Goal: Task Accomplishment & Management: Use online tool/utility

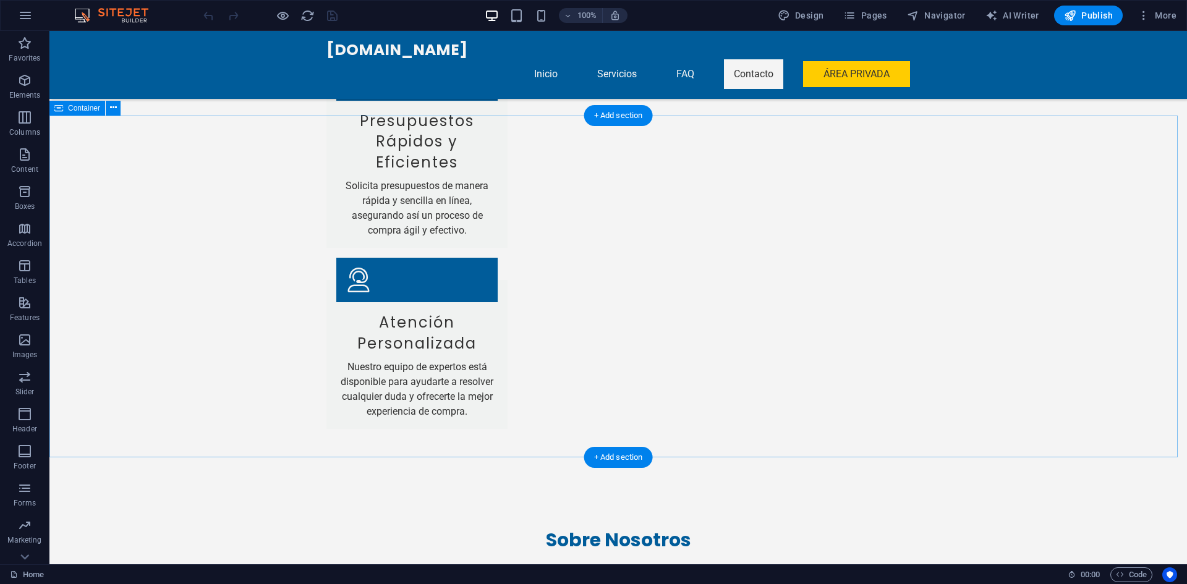
scroll to position [2963, 0]
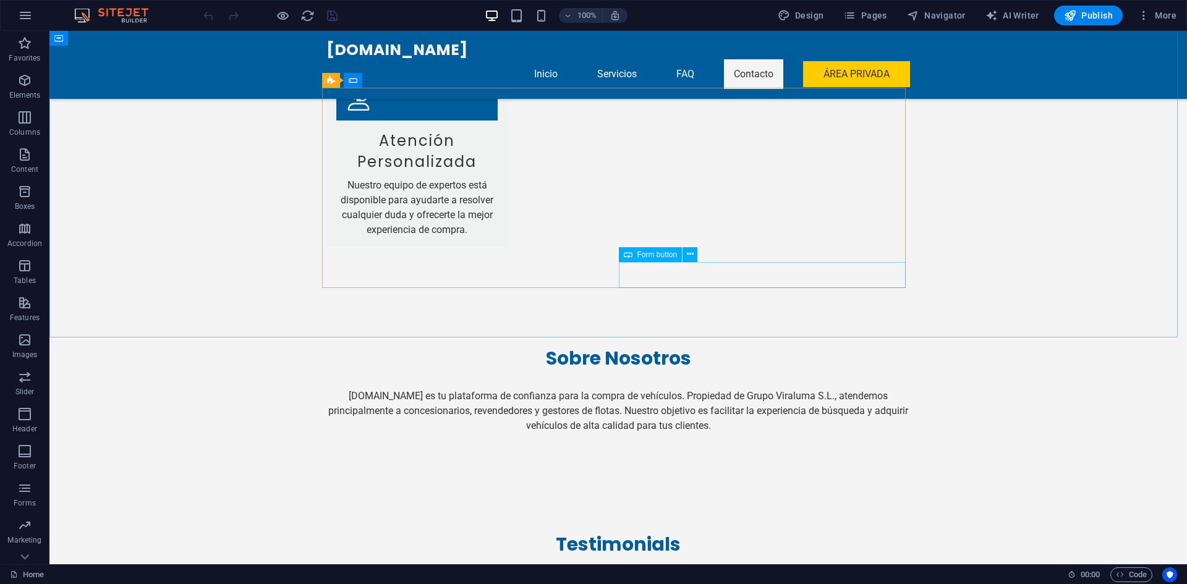
click at [660, 259] on div "Form button" at bounding box center [651, 254] width 64 height 15
click at [657, 253] on span "Form button" at bounding box center [657, 254] width 40 height 7
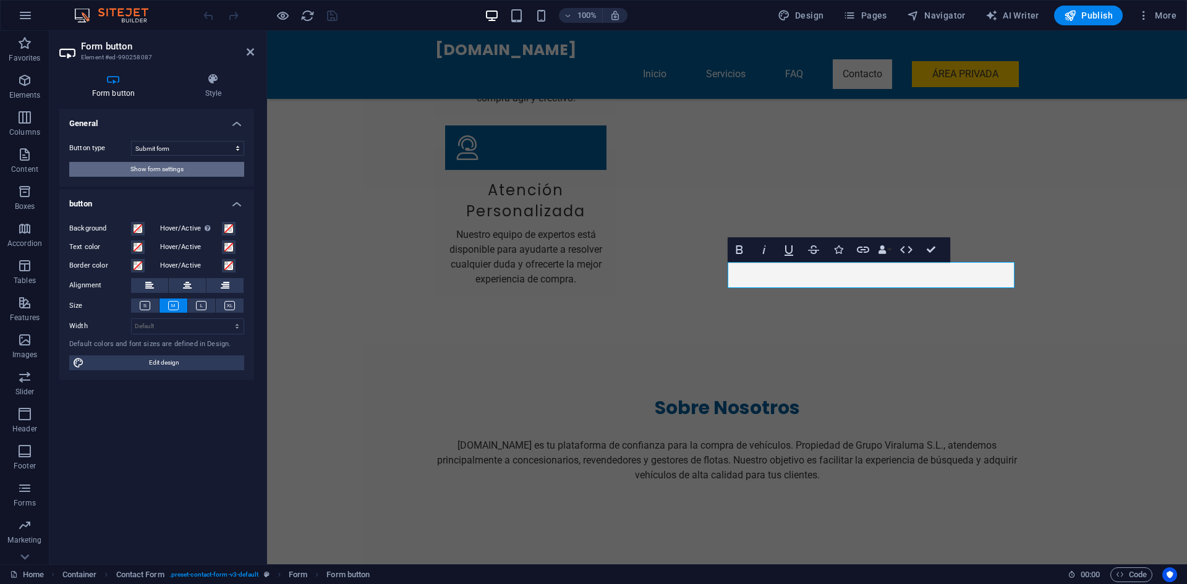
click at [159, 169] on span "Show form settings" at bounding box center [156, 169] width 53 height 15
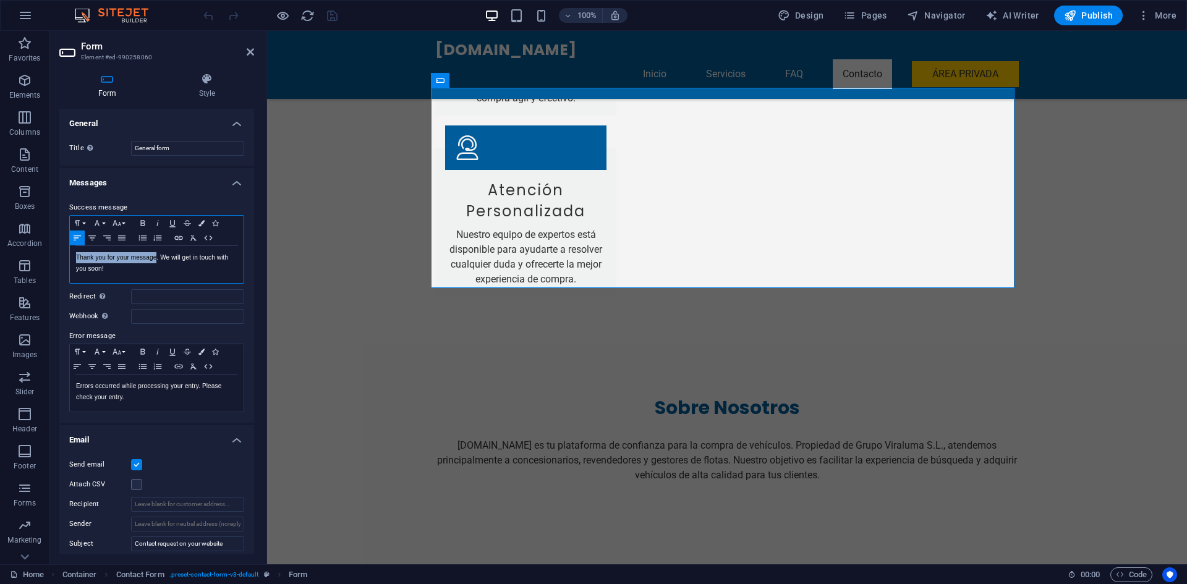
drag, startPoint x: 155, startPoint y: 257, endPoint x: 75, endPoint y: 259, distance: 79.8
click at [75, 259] on div "Thank you for your message. We will get in touch with you soon!" at bounding box center [157, 264] width 174 height 37
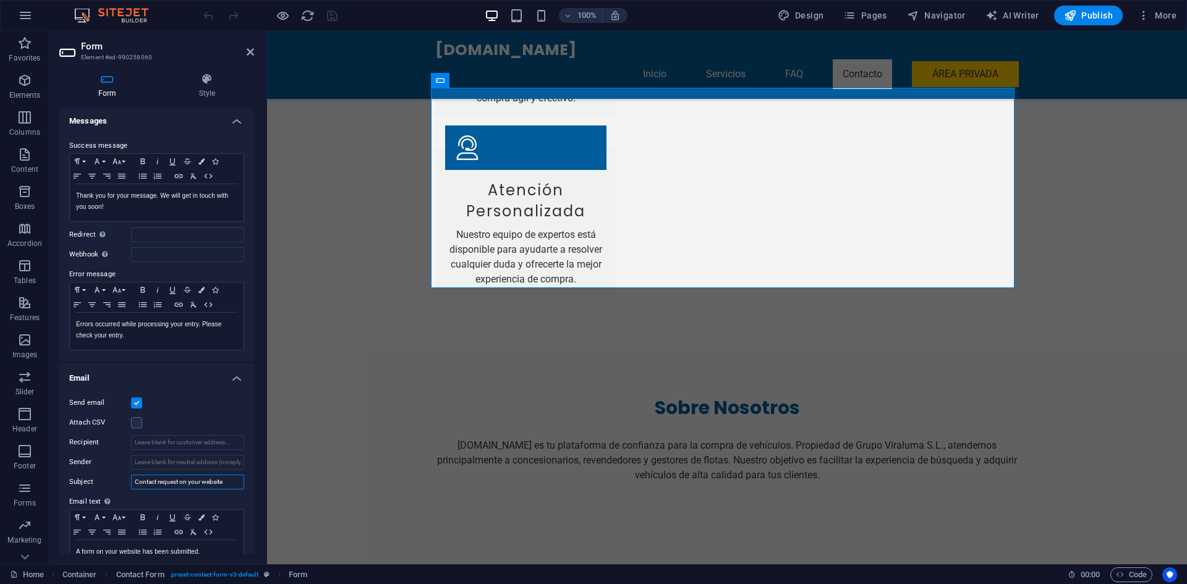
drag, startPoint x: 158, startPoint y: 482, endPoint x: 226, endPoint y: 473, distance: 68.6
click at [226, 473] on div "Send email Attach CSV Recipient Sender Subject Contact request on your website …" at bounding box center [156, 491] width 195 height 211
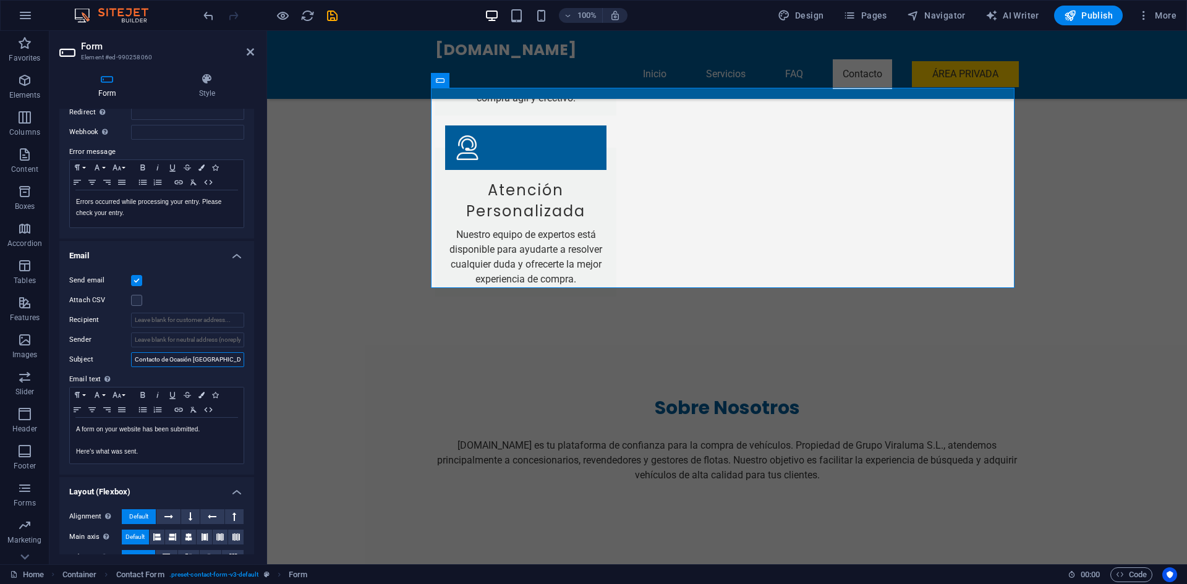
scroll to position [0, 0]
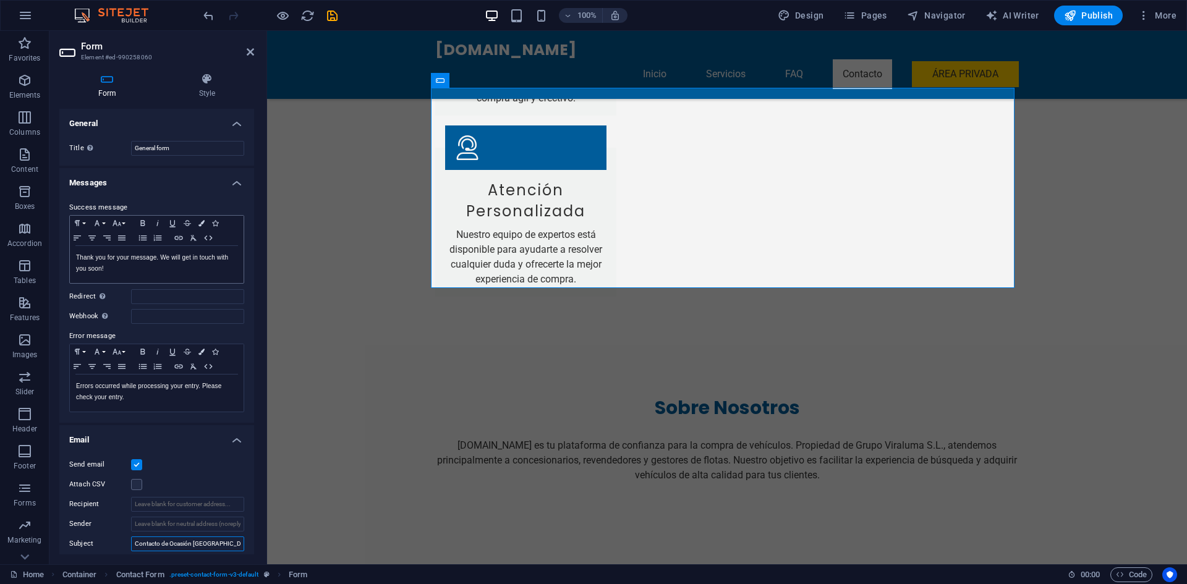
type input "Contacto de Ocasión [GEOGRAPHIC_DATA]"
drag, startPoint x: 155, startPoint y: 255, endPoint x: 64, endPoint y: 257, distance: 90.9
click at [64, 257] on div "Success message Paragraph Format Normal Heading 1 Heading 2 Heading 3 Heading 4…" at bounding box center [156, 306] width 195 height 232
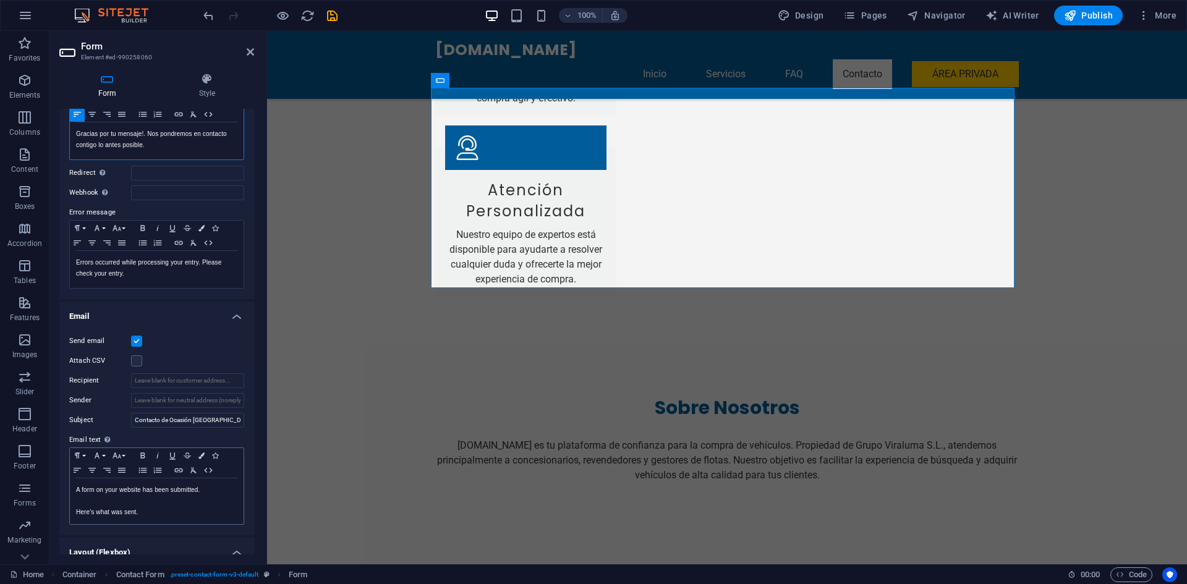
scroll to position [185, 0]
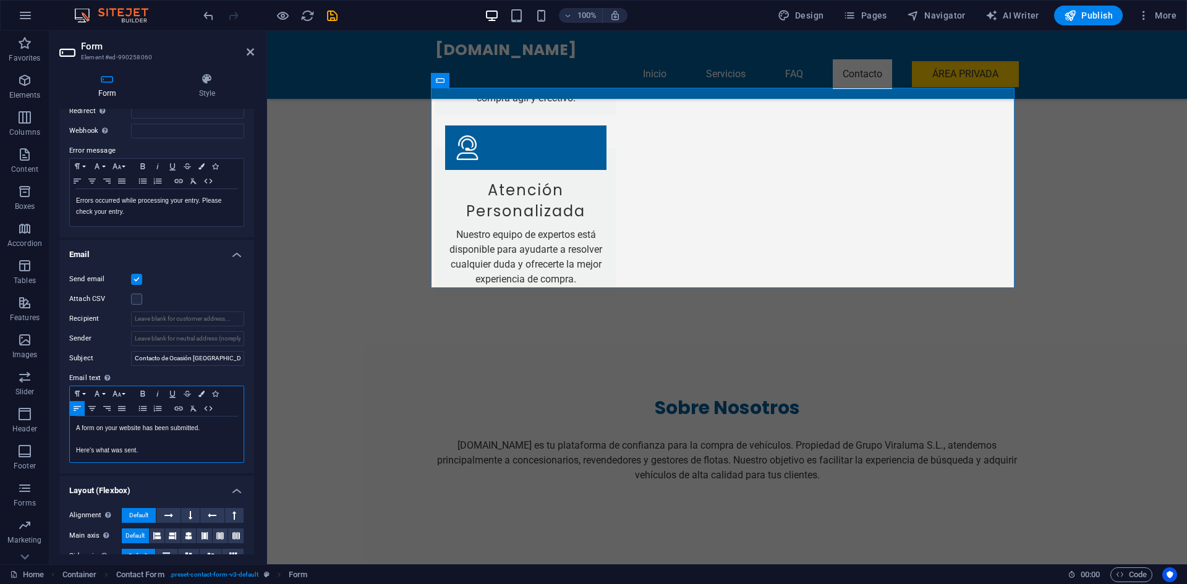
click at [196, 429] on p "A form on your website has been submitted." at bounding box center [156, 428] width 161 height 11
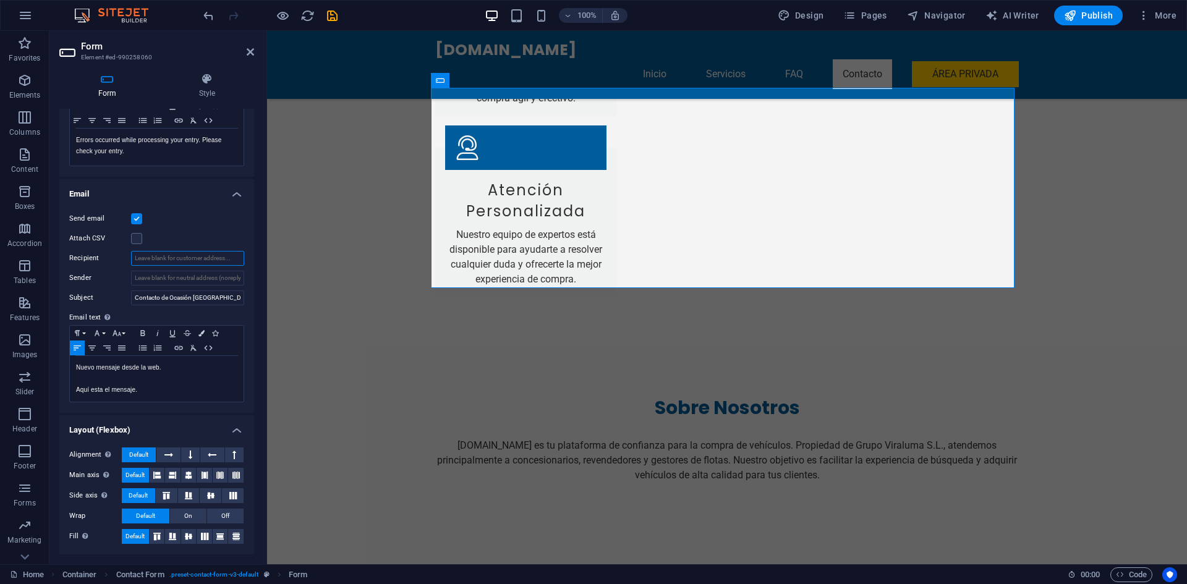
click at [151, 255] on input "Recipient" at bounding box center [187, 258] width 113 height 15
type input "o"
type input "[EMAIL_ADDRESS][DOMAIN_NAME]"
click at [330, 18] on icon "save" at bounding box center [332, 16] width 14 height 14
checkbox input "false"
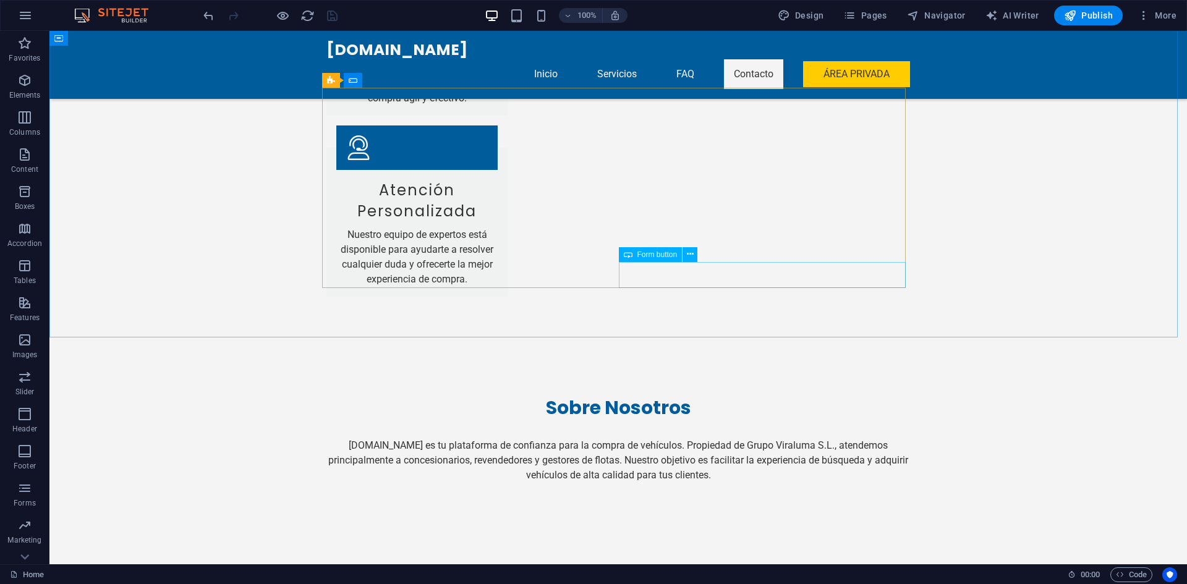
click at [659, 257] on span "Form button" at bounding box center [657, 254] width 40 height 7
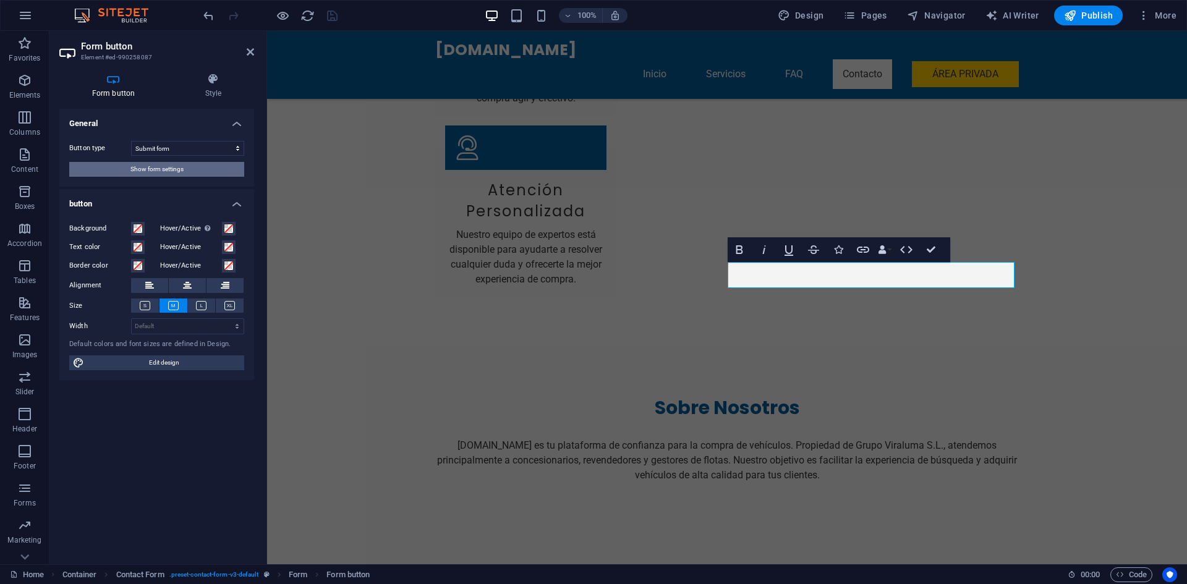
click at [168, 166] on span "Show form settings" at bounding box center [156, 169] width 53 height 15
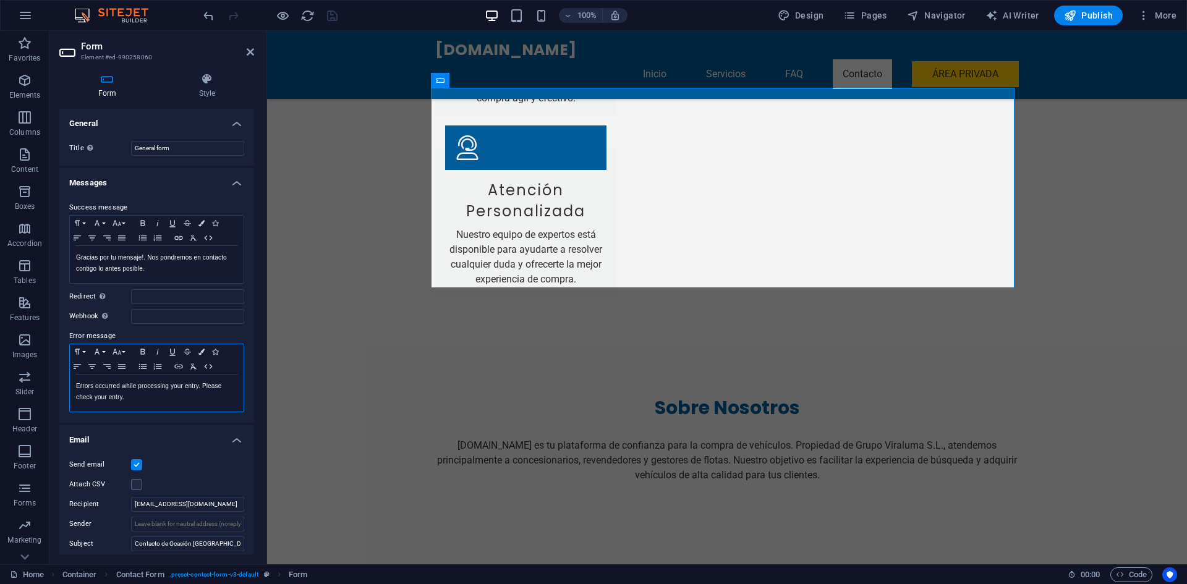
click at [125, 392] on p "Errors occurred while processing your entry. Please check your entry." at bounding box center [156, 392] width 161 height 22
drag, startPoint x: 197, startPoint y: 387, endPoint x: 70, endPoint y: 387, distance: 126.7
click at [70, 387] on div "Errors occurred while processing your entry. Please check your entry." at bounding box center [157, 393] width 174 height 37
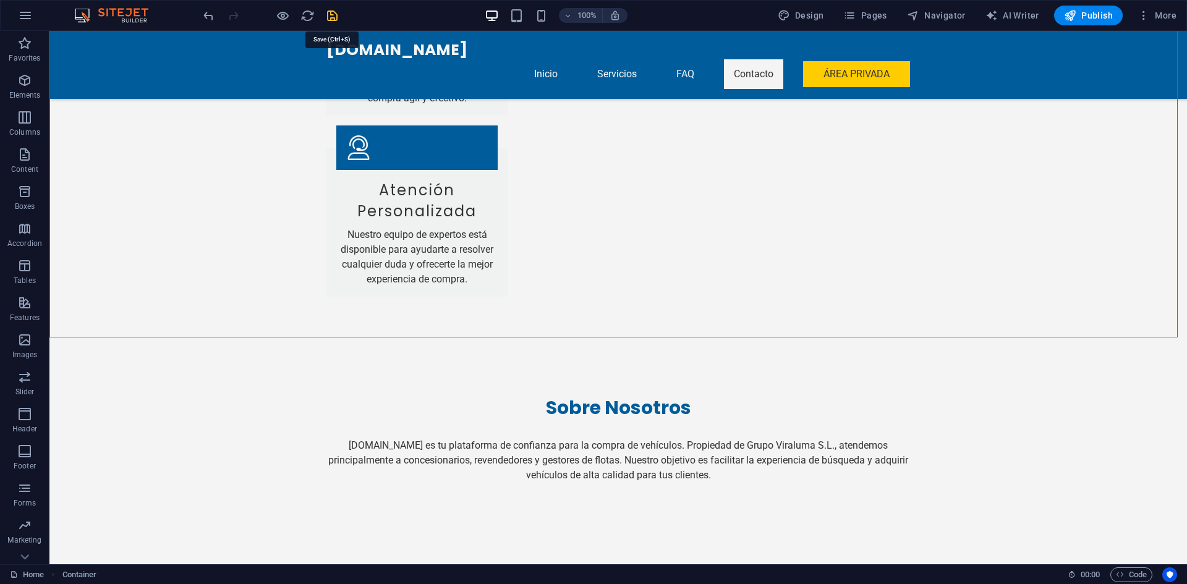
click at [335, 12] on icon "save" at bounding box center [332, 16] width 14 height 14
checkbox input "false"
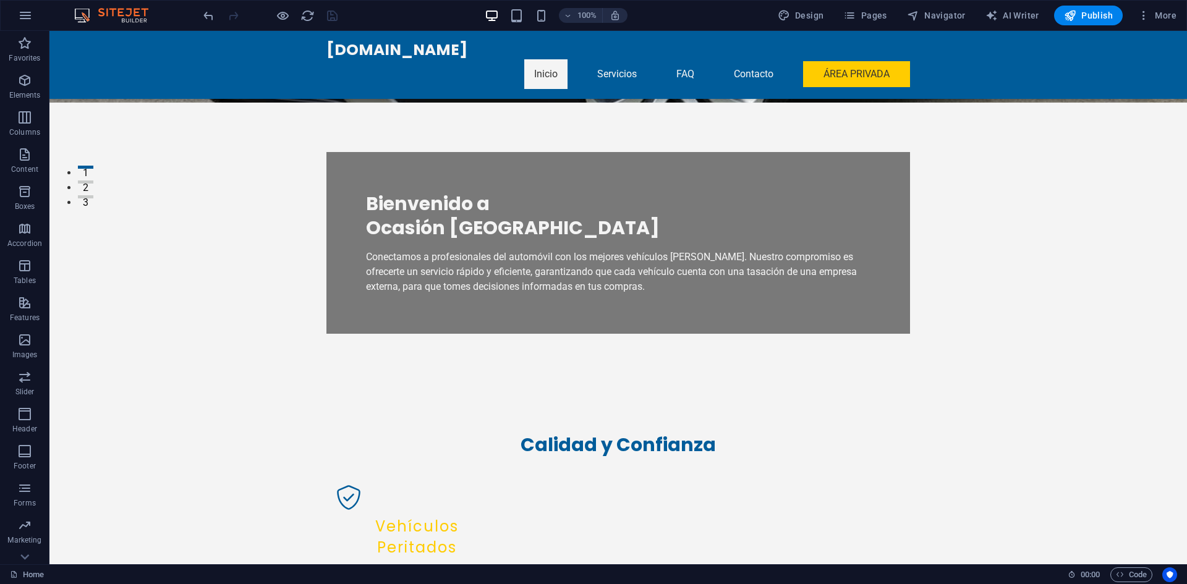
scroll to position [0, 0]
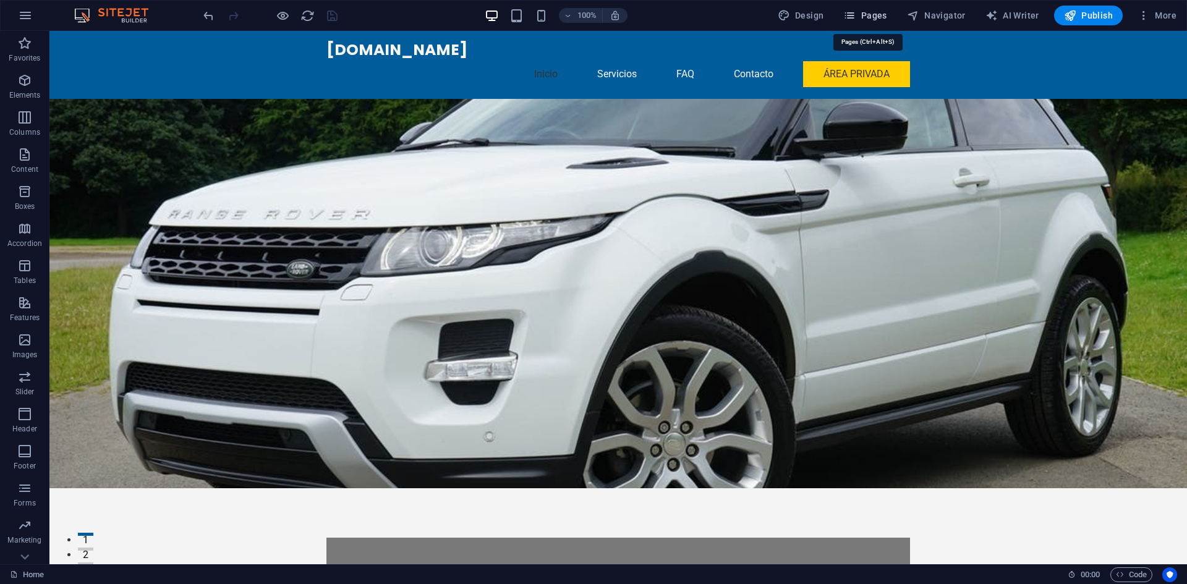
click at [865, 14] on span "Pages" at bounding box center [864, 15] width 43 height 12
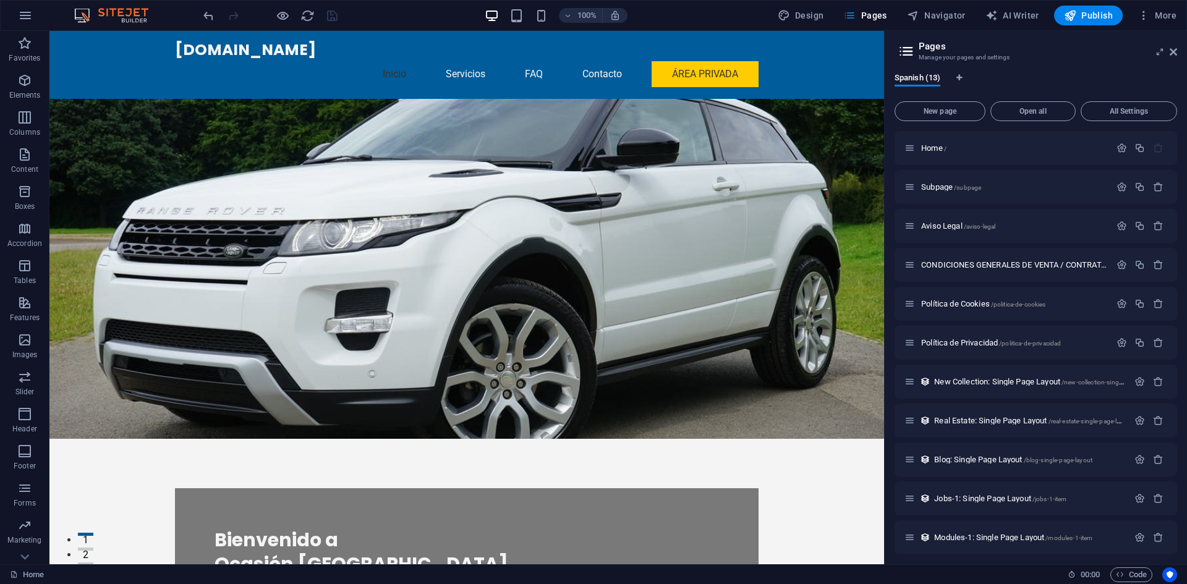
scroll to position [83, 0]
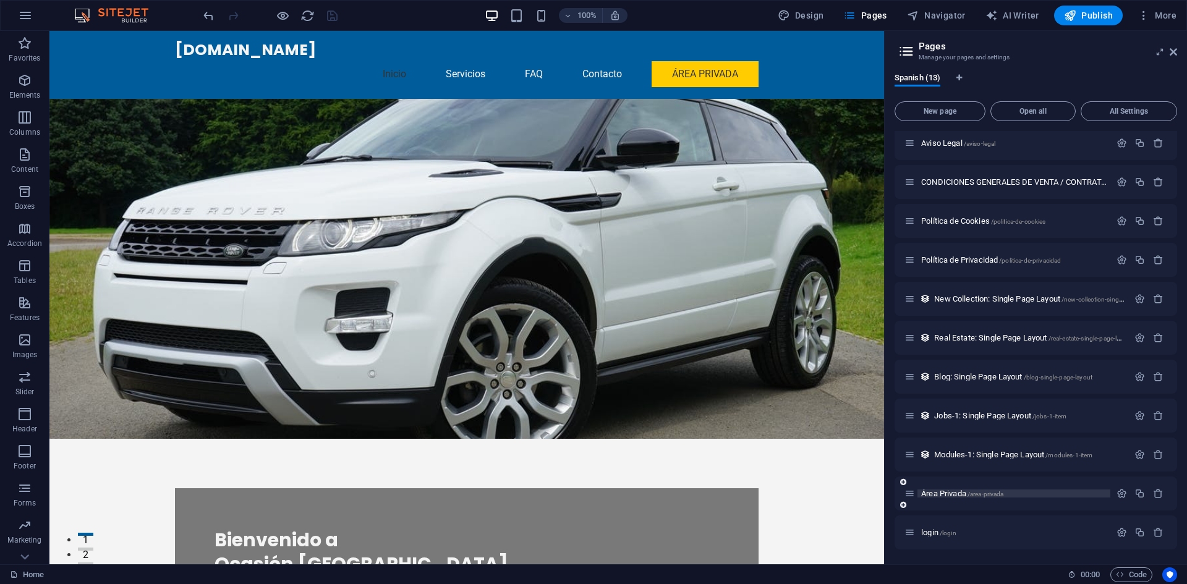
click at [942, 491] on span "Área Privada /area-privada" at bounding box center [962, 493] width 82 height 9
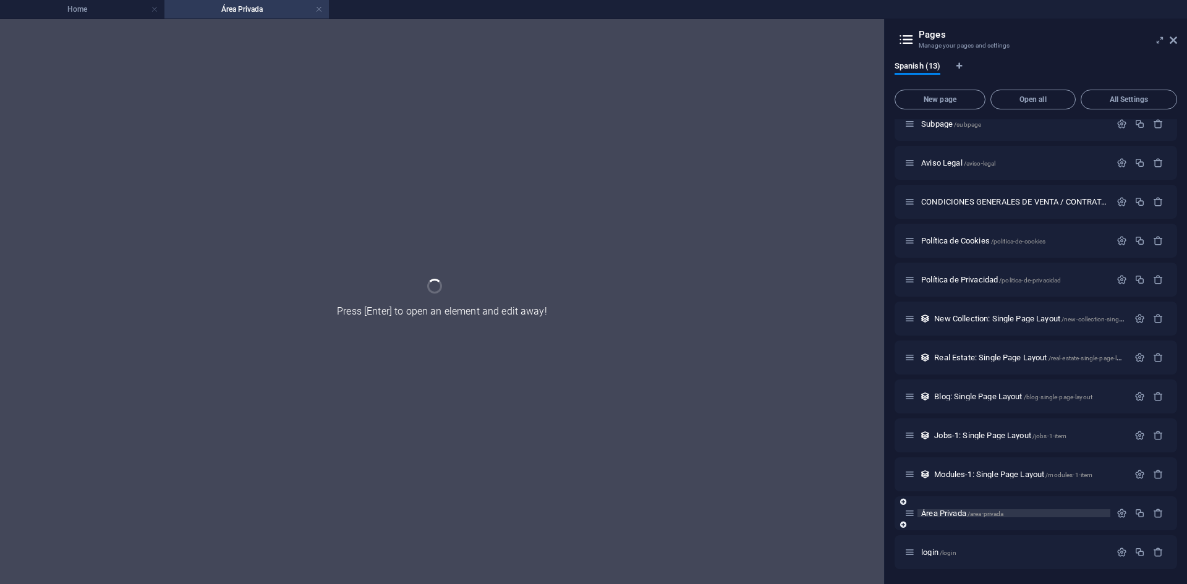
click at [942, 491] on div "Home / Subpage /subpage Aviso Legal /aviso-legal CONDICIONES GENERALES DE VENTA…" at bounding box center [1035, 318] width 282 height 501
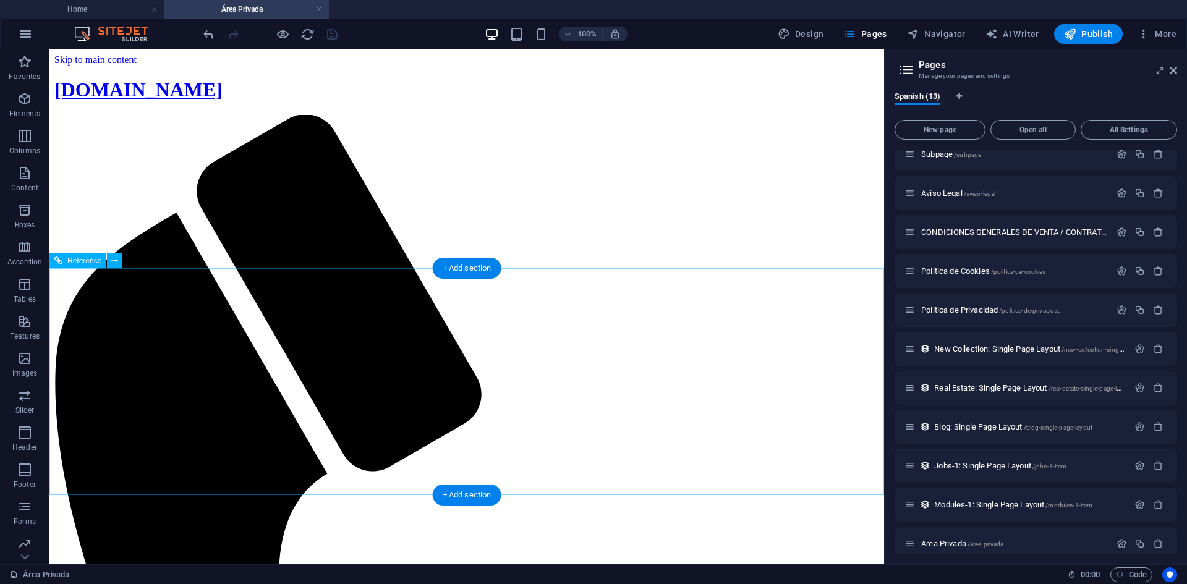
scroll to position [0, 0]
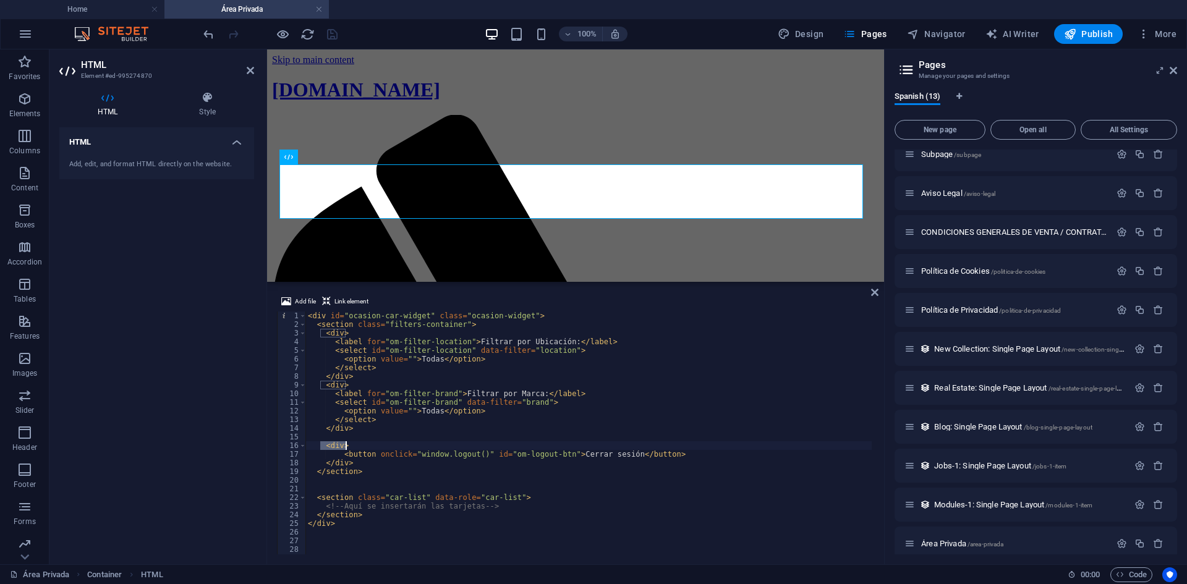
drag, startPoint x: 322, startPoint y: 449, endPoint x: 349, endPoint y: 444, distance: 26.9
click at [349, 444] on div "< div id = "ocasion-car-widget" class = "ocasion-widget" > < section class = "f…" at bounding box center [588, 442] width 566 height 260
type textarea "<div>"
click at [328, 436] on div "< div id = "ocasion-car-widget" class = "ocasion-widget" > < section class = "f…" at bounding box center [588, 442] width 566 height 260
type textarea "<div>"
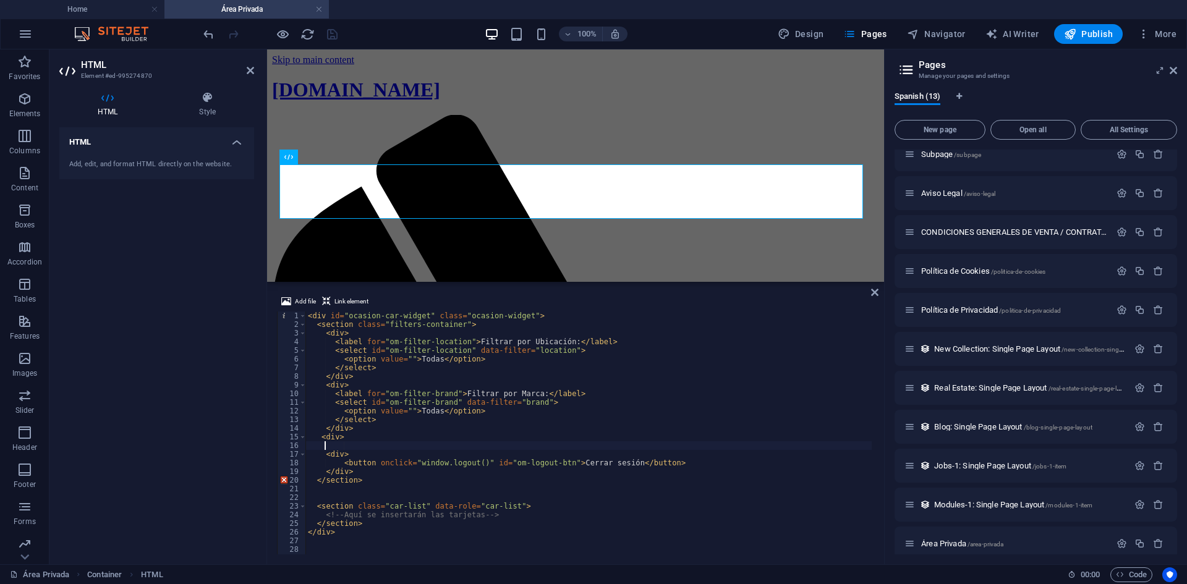
scroll to position [0, 1]
type textarea "<div> </div>"
type textarea "</div>"
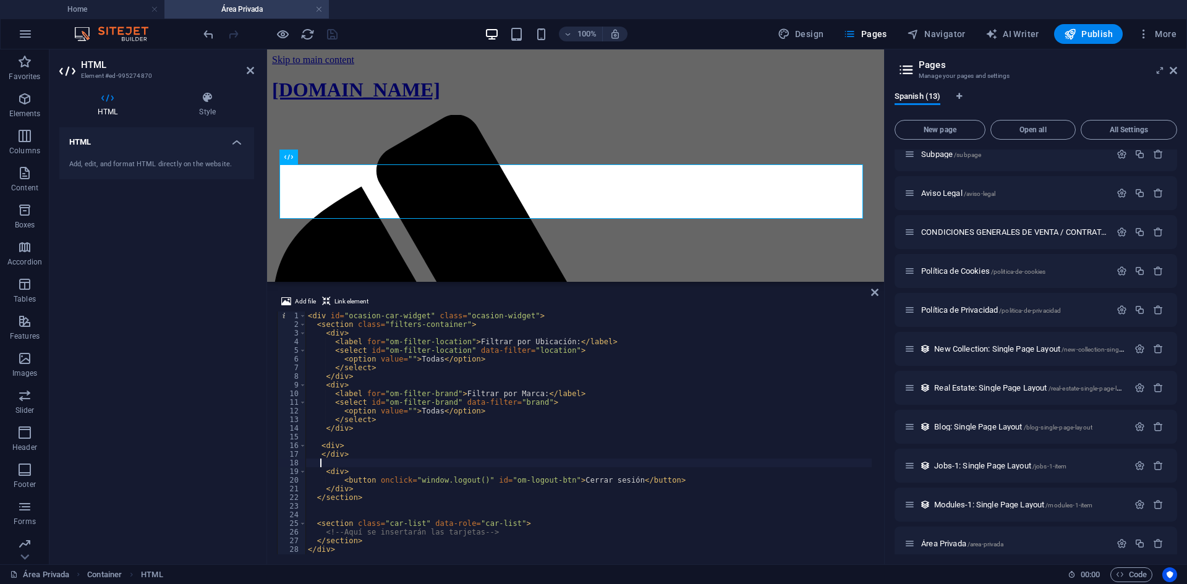
type textarea "</div>"
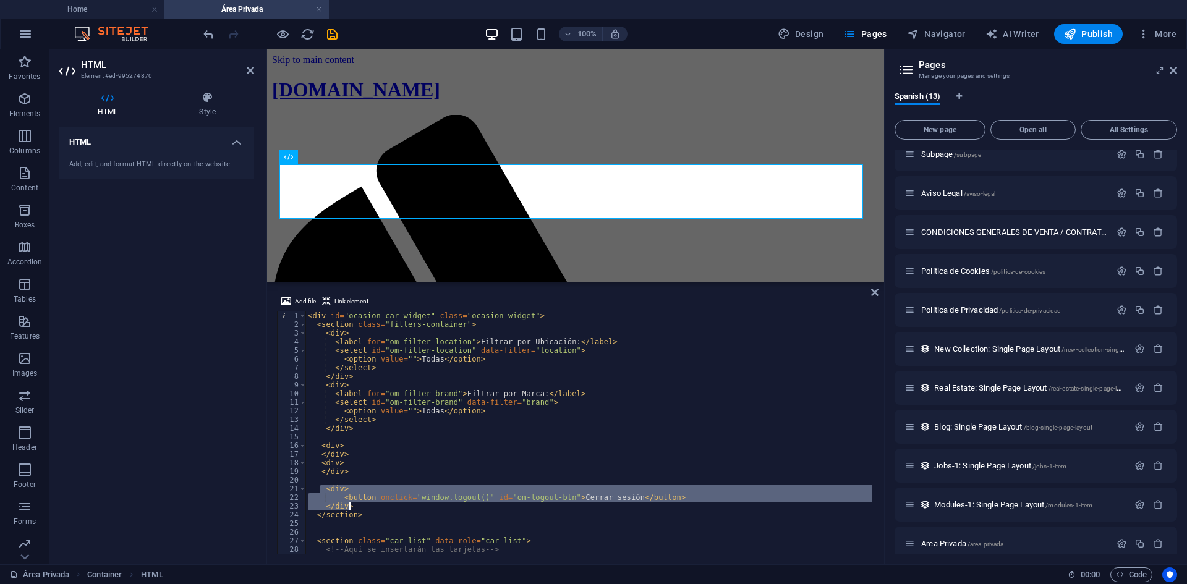
drag, startPoint x: 320, startPoint y: 489, endPoint x: 382, endPoint y: 503, distance: 63.9
click at [382, 503] on div "< div id = "ocasion-car-widget" class = "ocasion-widget" > < section class = "f…" at bounding box center [588, 442] width 566 height 260
paste textarea "</button"
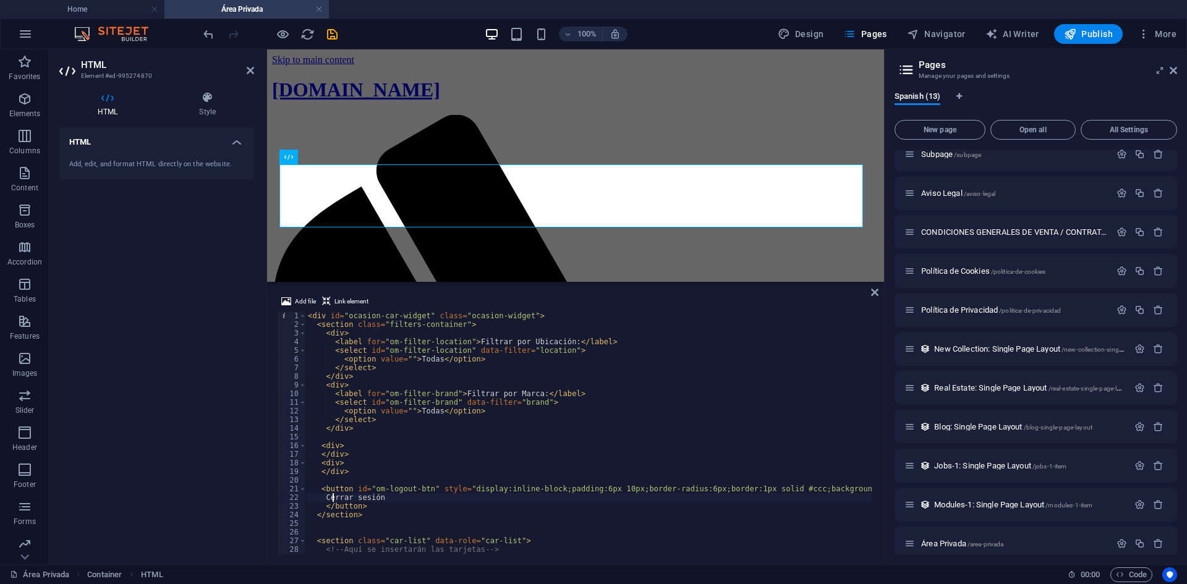
type textarea "<button id="om-logout-btn" style="display:inline-block;padding:6px 10px;border-…"
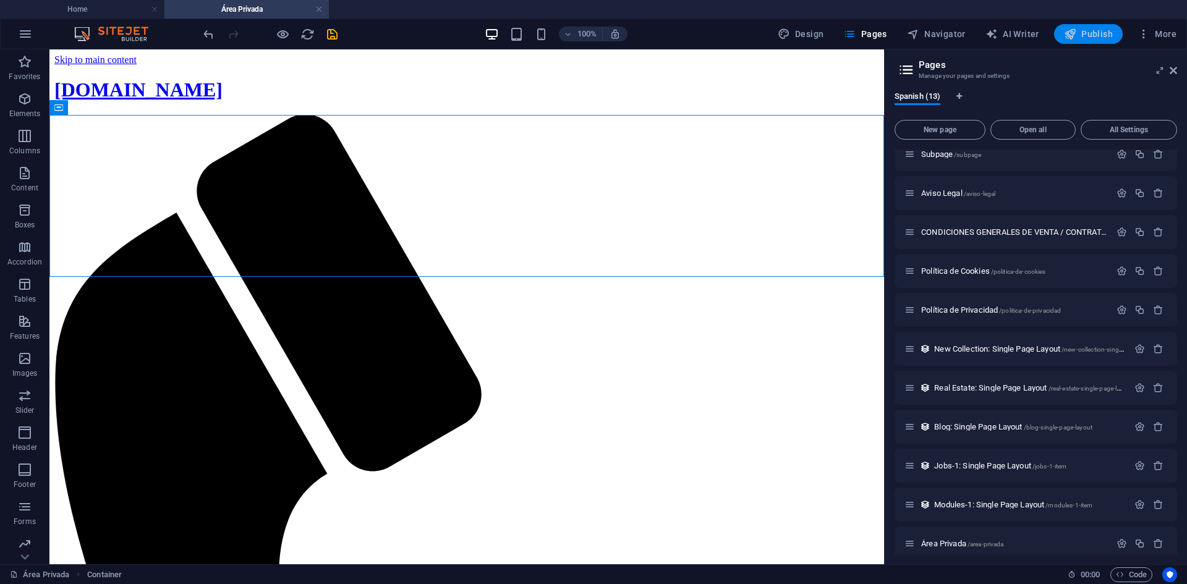
click at [1072, 31] on icon "button" at bounding box center [1070, 34] width 12 height 12
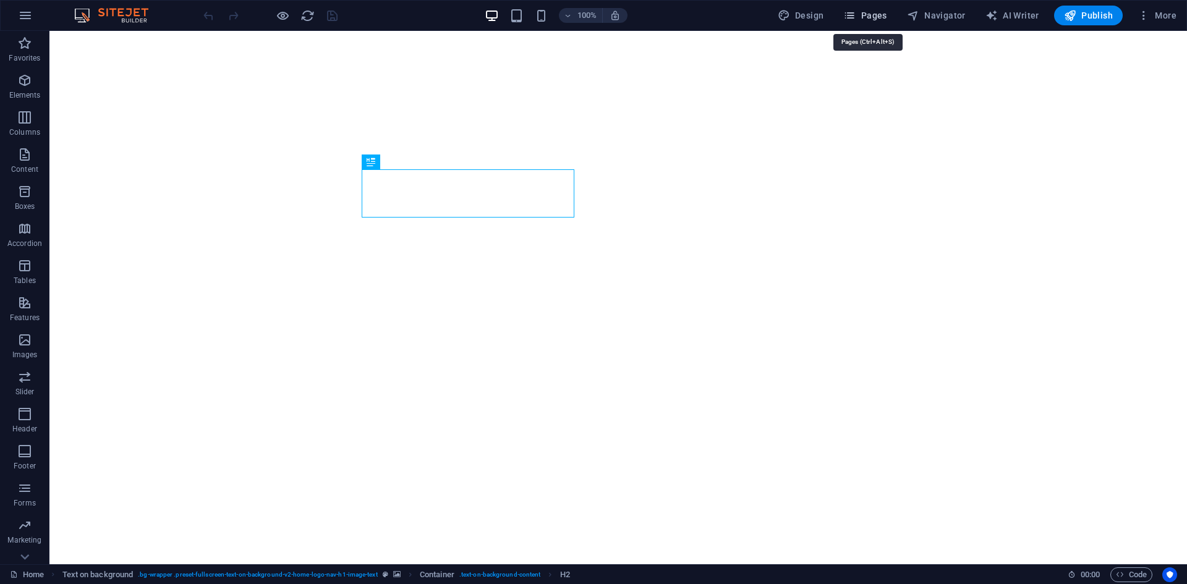
click at [881, 8] on button "Pages" at bounding box center [864, 16] width 53 height 20
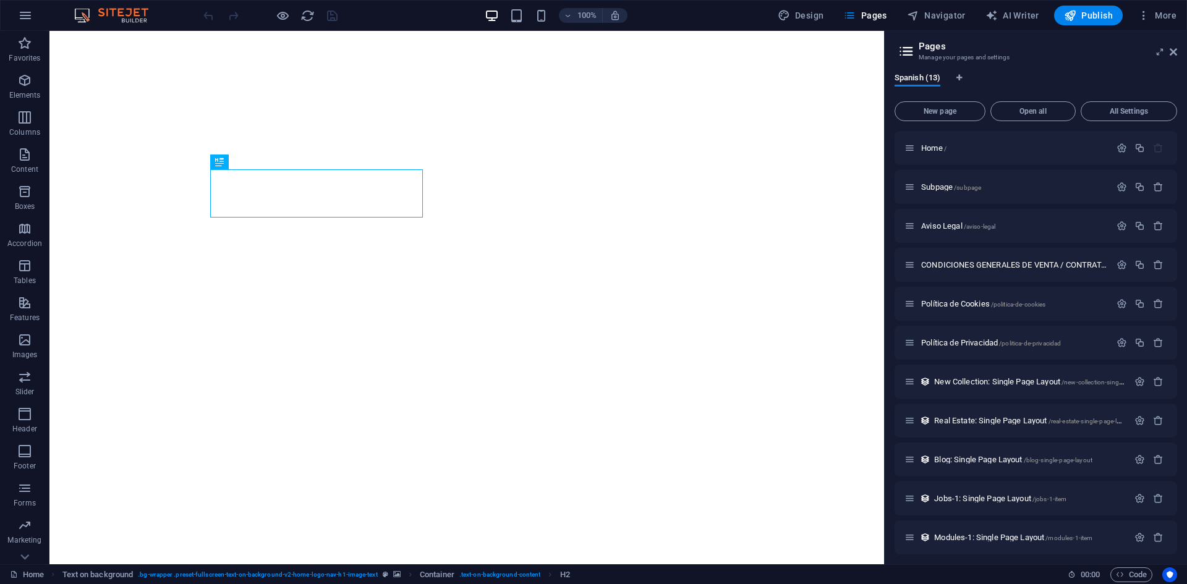
scroll to position [83, 0]
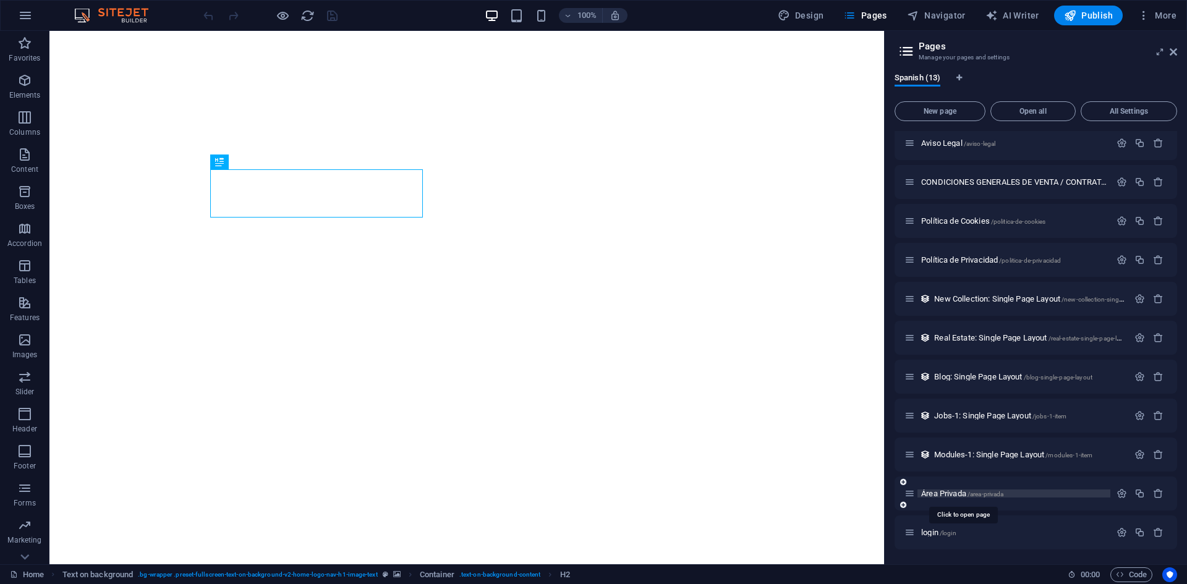
click at [943, 492] on span "Área Privada /area-privada" at bounding box center [962, 493] width 82 height 9
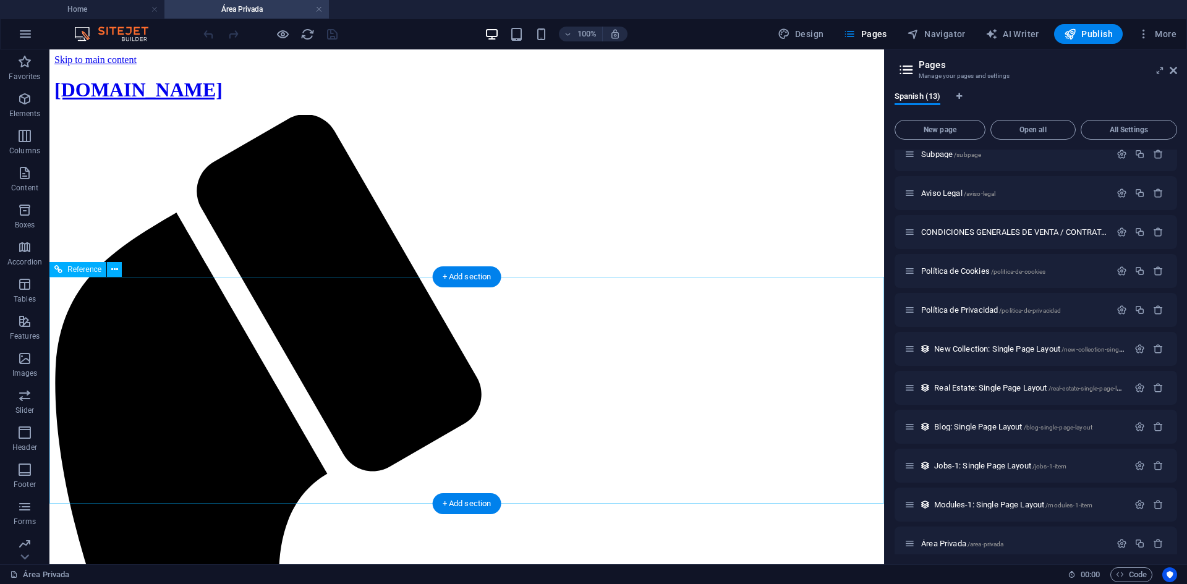
scroll to position [0, 0]
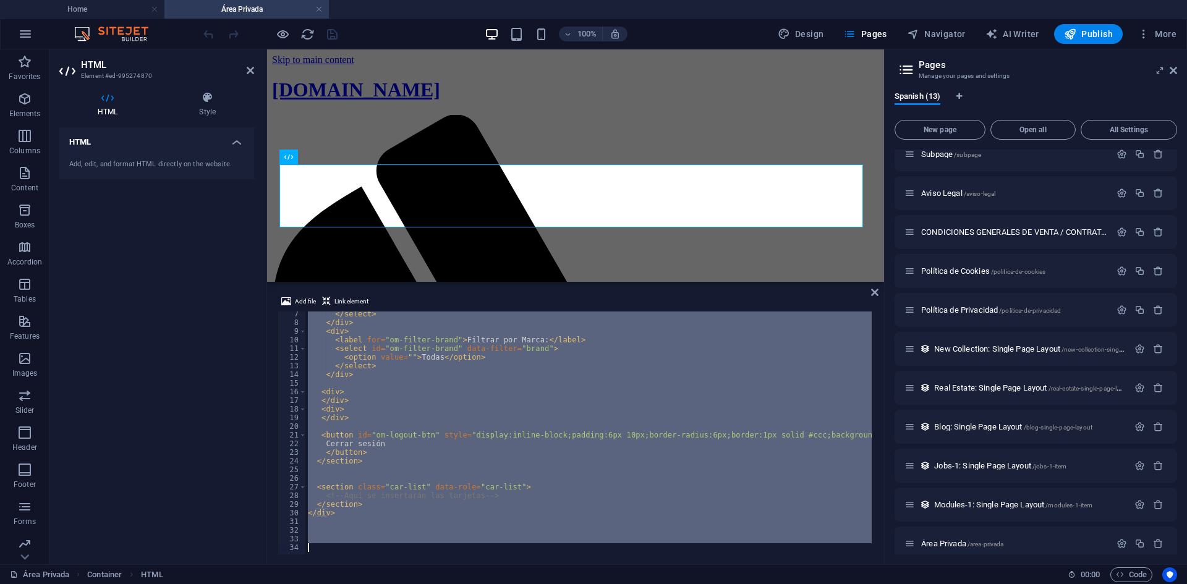
scroll to position [54, 0]
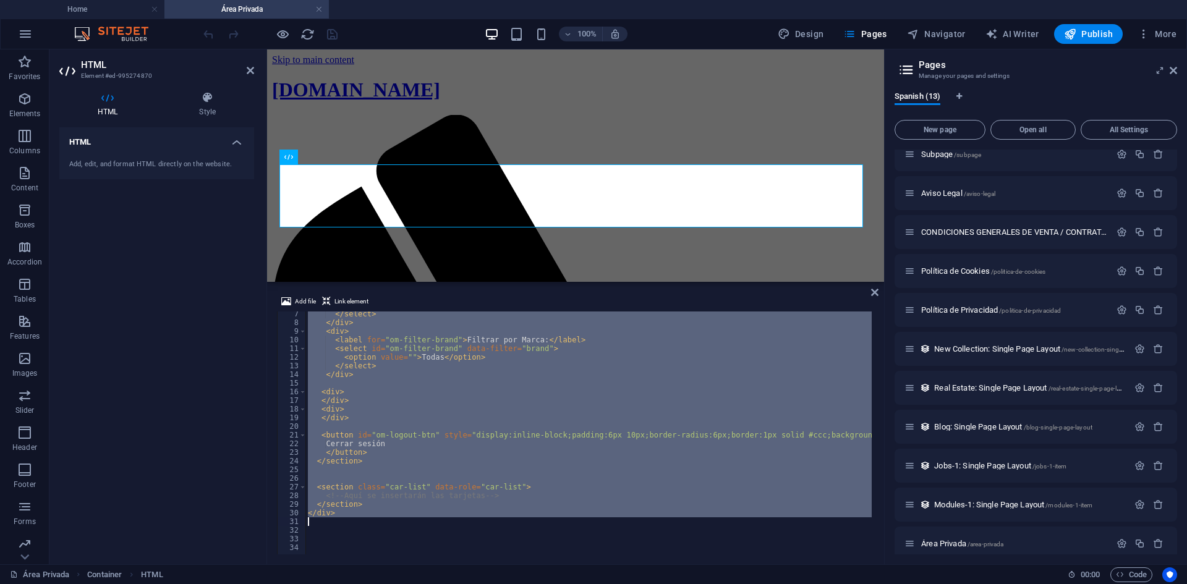
click at [407, 506] on div "</ select > </ div > < div > < label for = "om-filter-brand" > Filtrar por Marc…" at bounding box center [588, 433] width 566 height 243
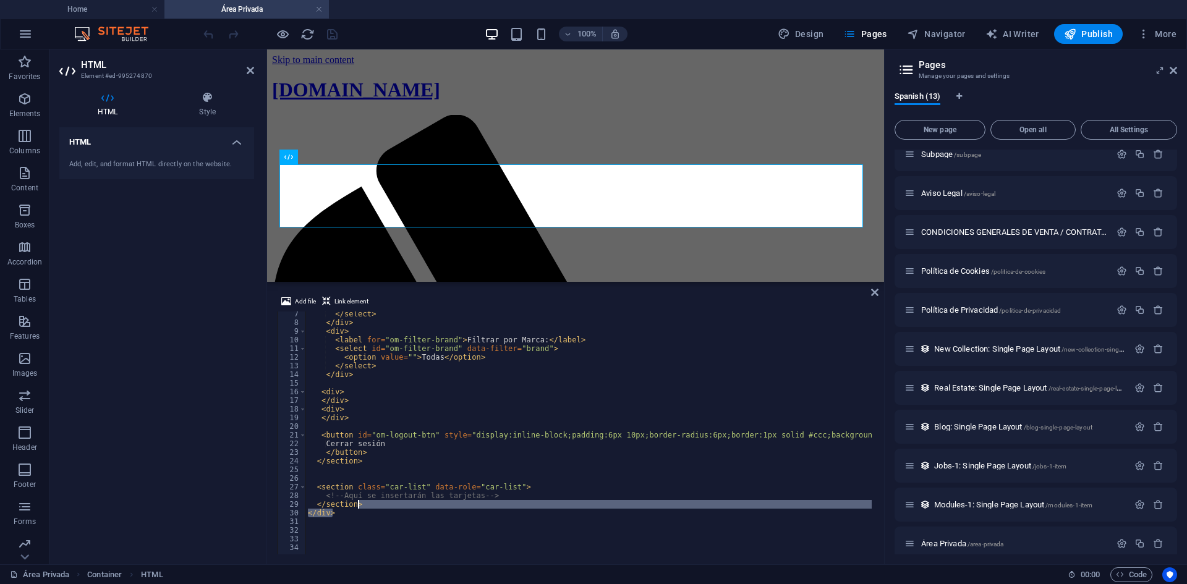
type textarea "<section class="car-list" data-role="car-list">"
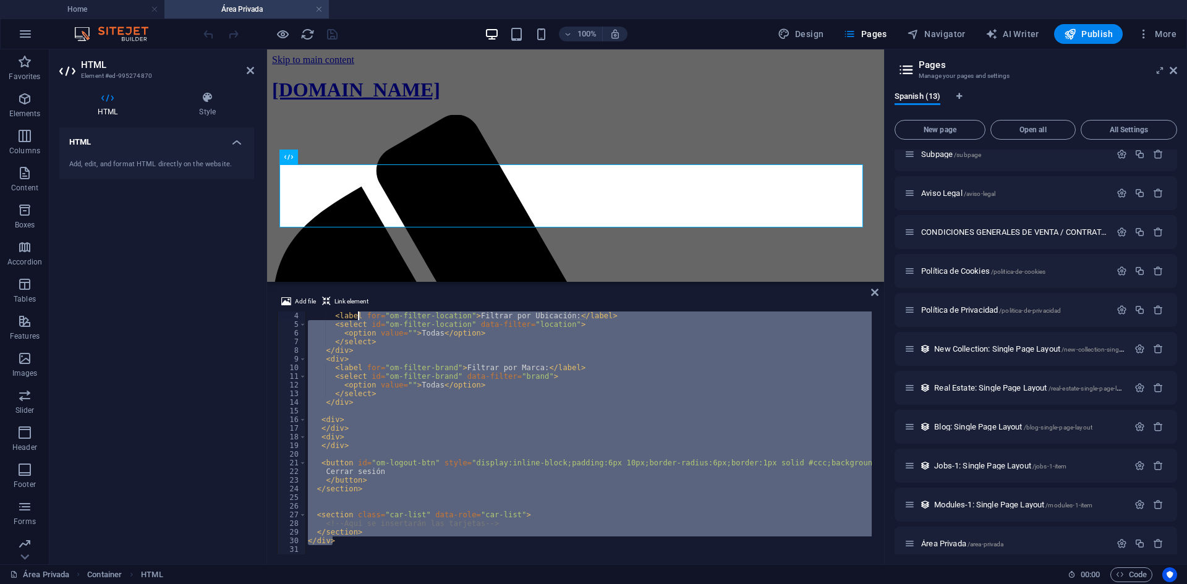
scroll to position [17, 0]
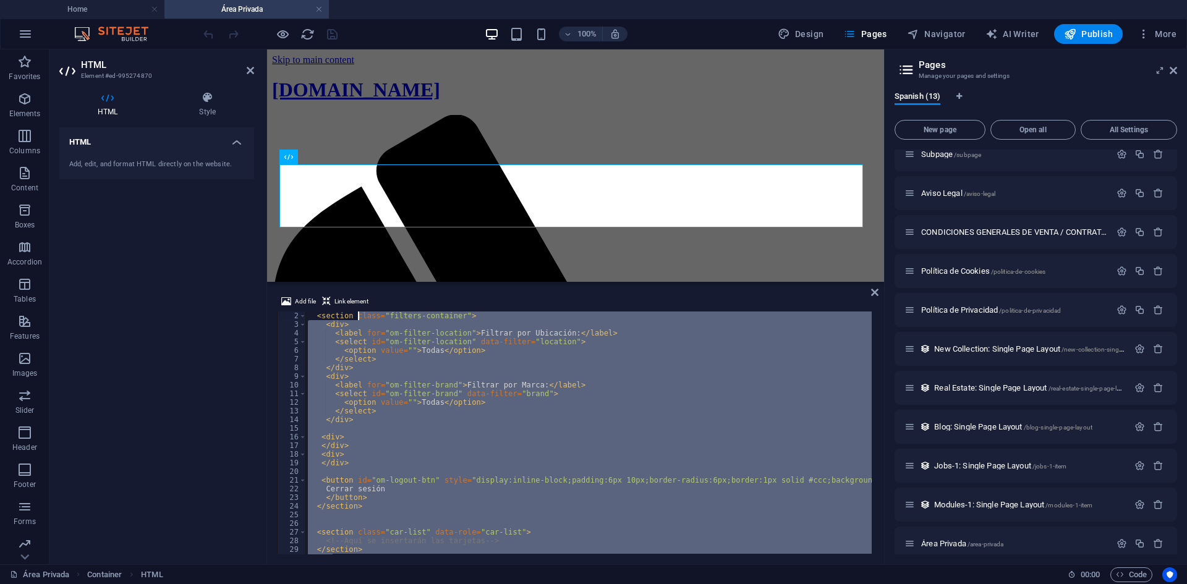
type textarea "<div id="ocasion-car-widget" class="ocasion-widget"> <section class="filters-co…"
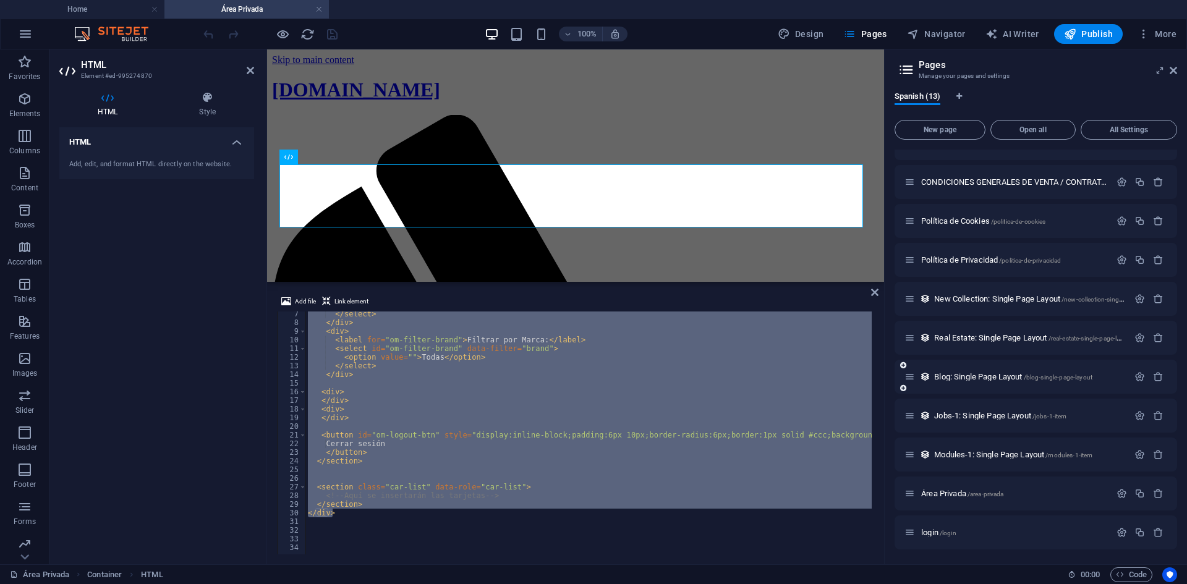
scroll to position [0, 0]
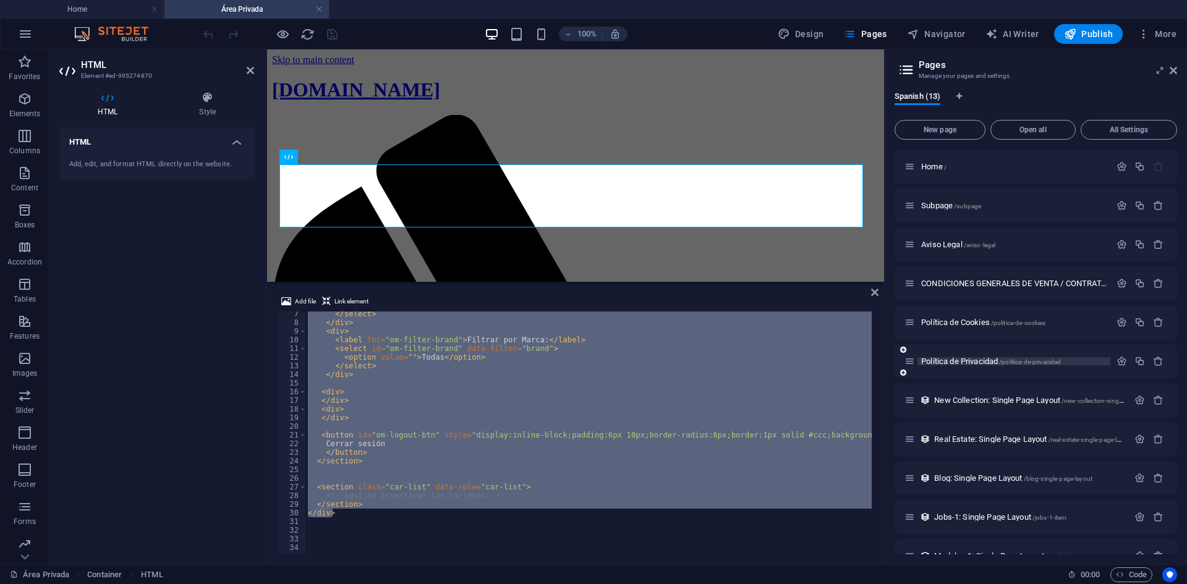
click at [948, 361] on span "Política de Privacidad /politica-de-privacidad" at bounding box center [991, 361] width 140 height 9
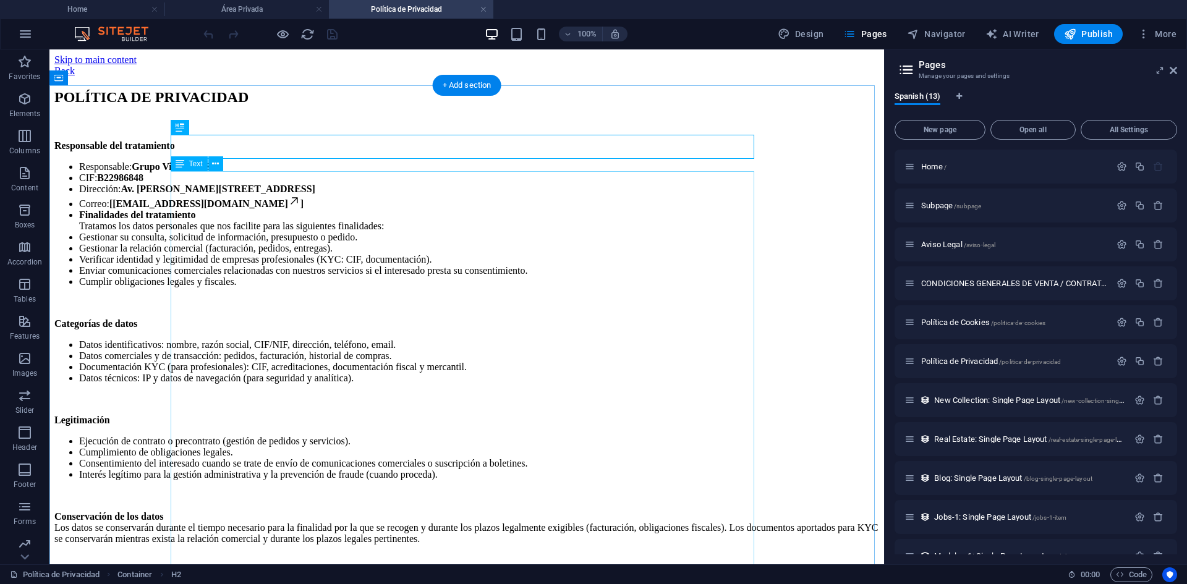
click at [341, 245] on div "Responsable del tratamiento Responsable: Grupo Viraluma S.L. CIF: B22986848 Dir…" at bounding box center [466, 518] width 825 height 757
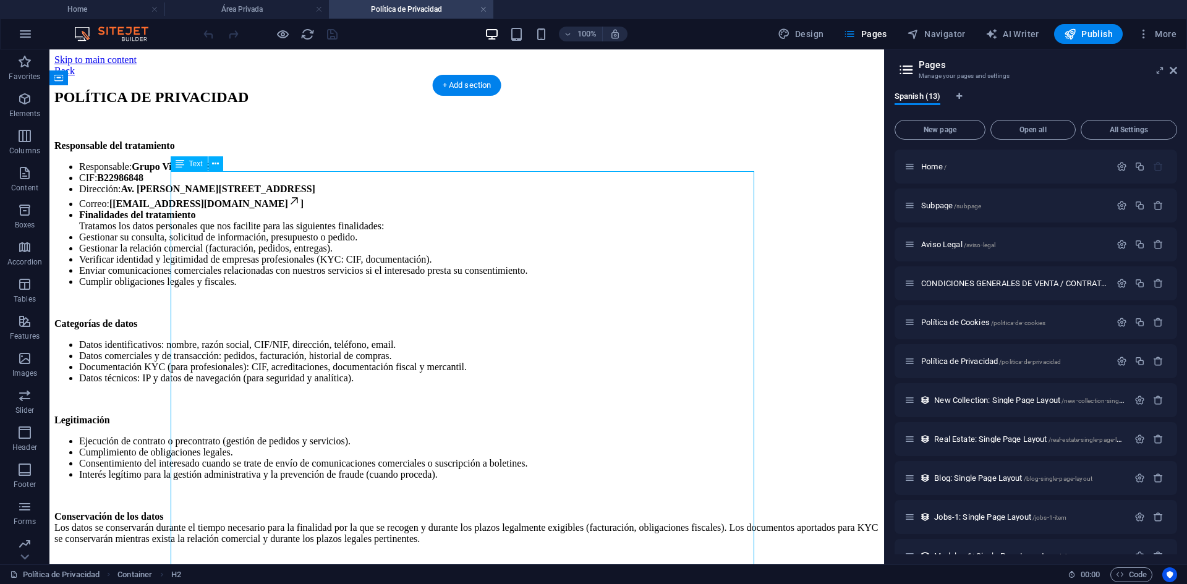
click at [341, 245] on div "Responsable del tratamiento Responsable: Grupo Viraluma S.L. CIF: B22986848 Dir…" at bounding box center [466, 518] width 825 height 757
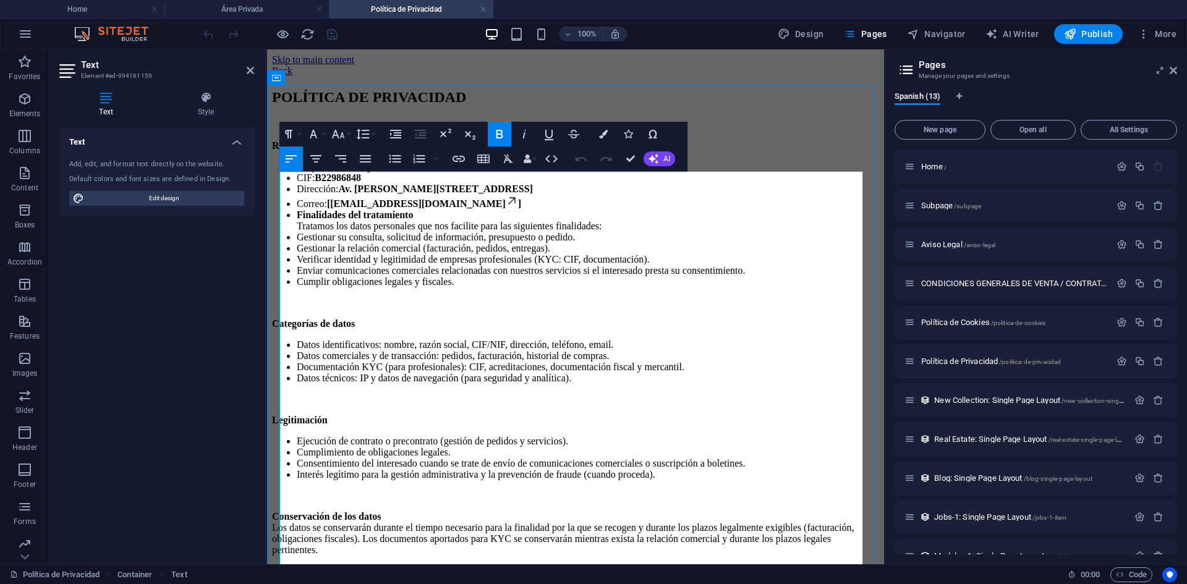
click at [373, 209] on link "email@dominio.com" at bounding box center [424, 203] width 188 height 11
click at [715, 115] on div "POLÍTICA DE PRIVACIDAD Responsable del tratamiento Responsable: Grupo Viraluma …" at bounding box center [575, 515] width 607 height 853
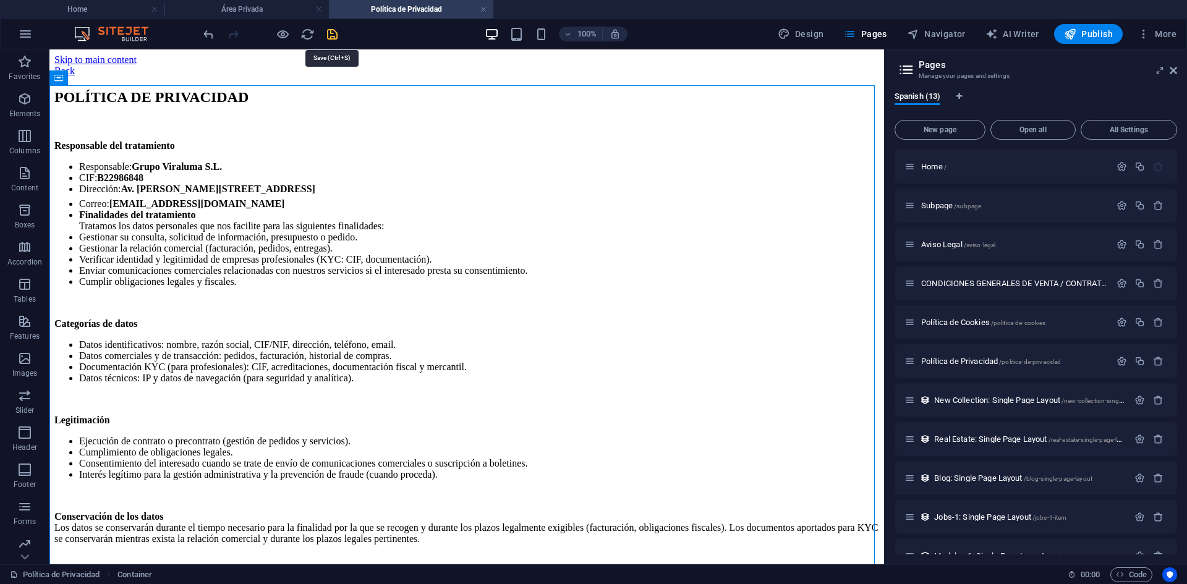
click at [331, 31] on icon "save" at bounding box center [332, 34] width 14 height 14
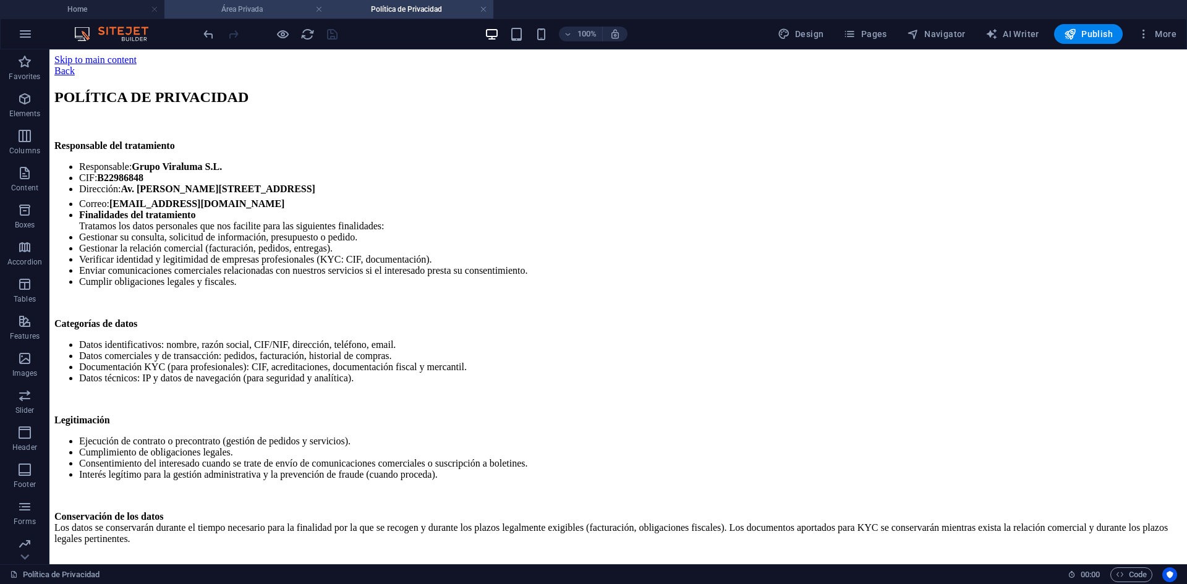
click at [241, 9] on h4 "Área Privada" at bounding box center [246, 9] width 164 height 14
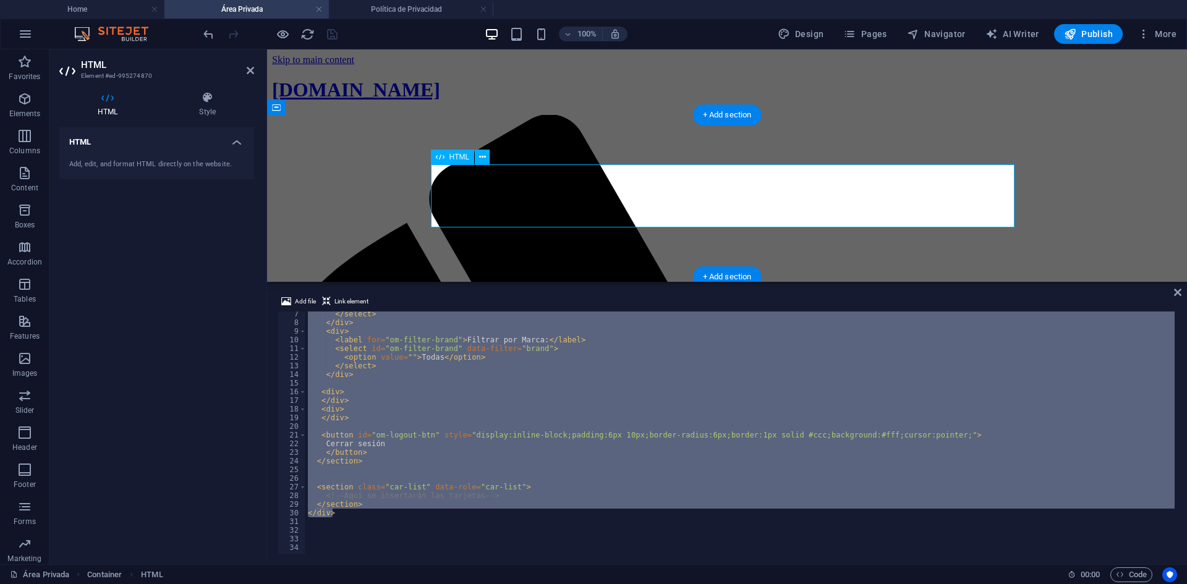
scroll to position [51, 0]
click at [1086, 36] on span "Publish" at bounding box center [1088, 34] width 49 height 12
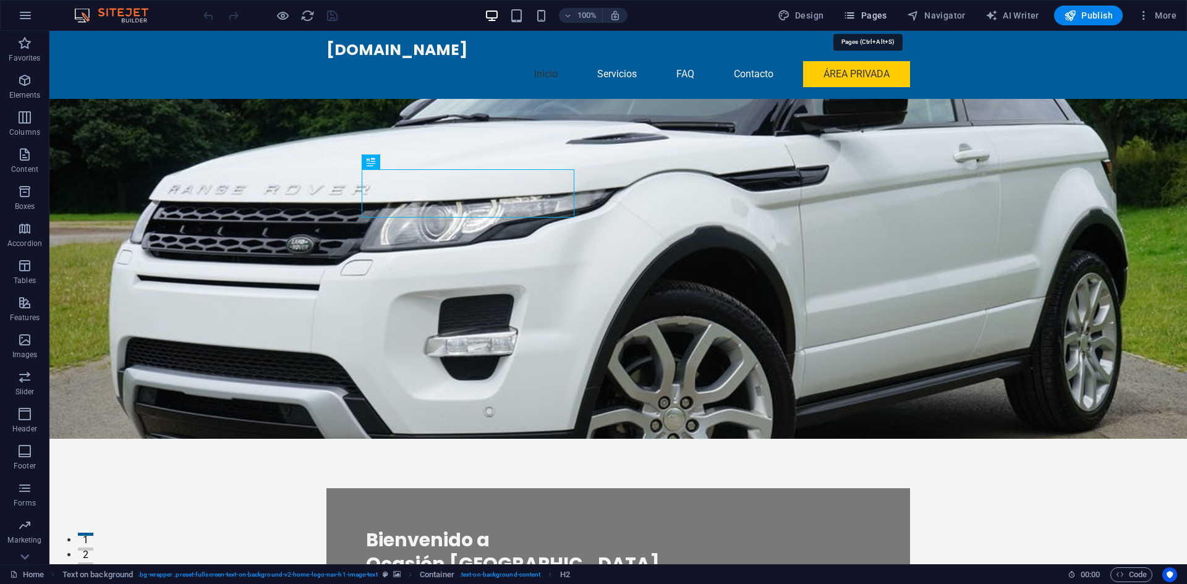
click at [886, 12] on span "Pages" at bounding box center [864, 15] width 43 height 12
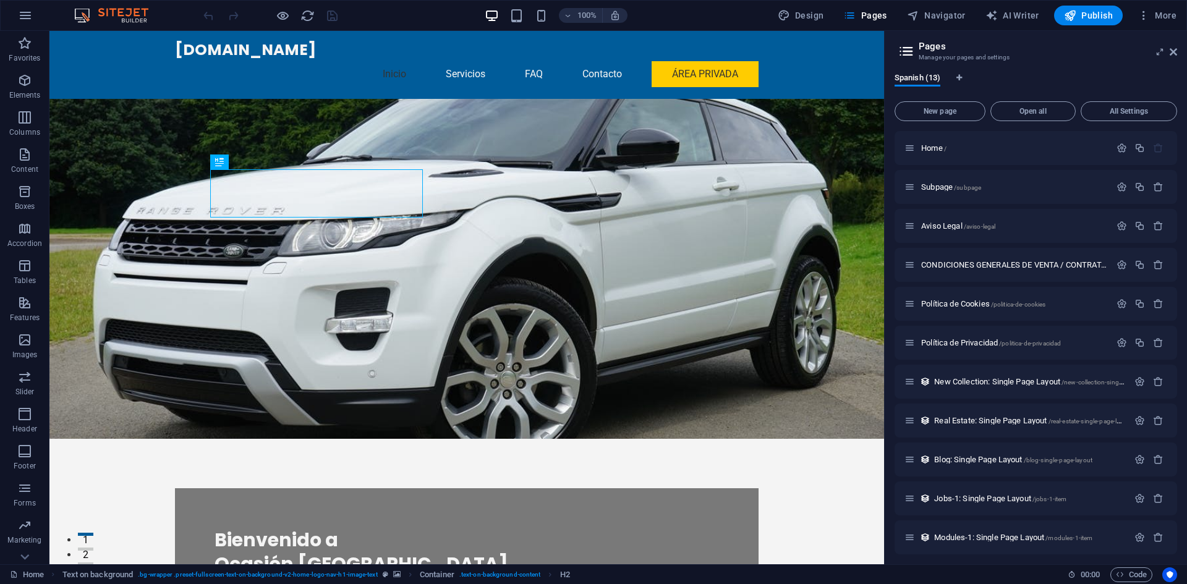
scroll to position [83, 0]
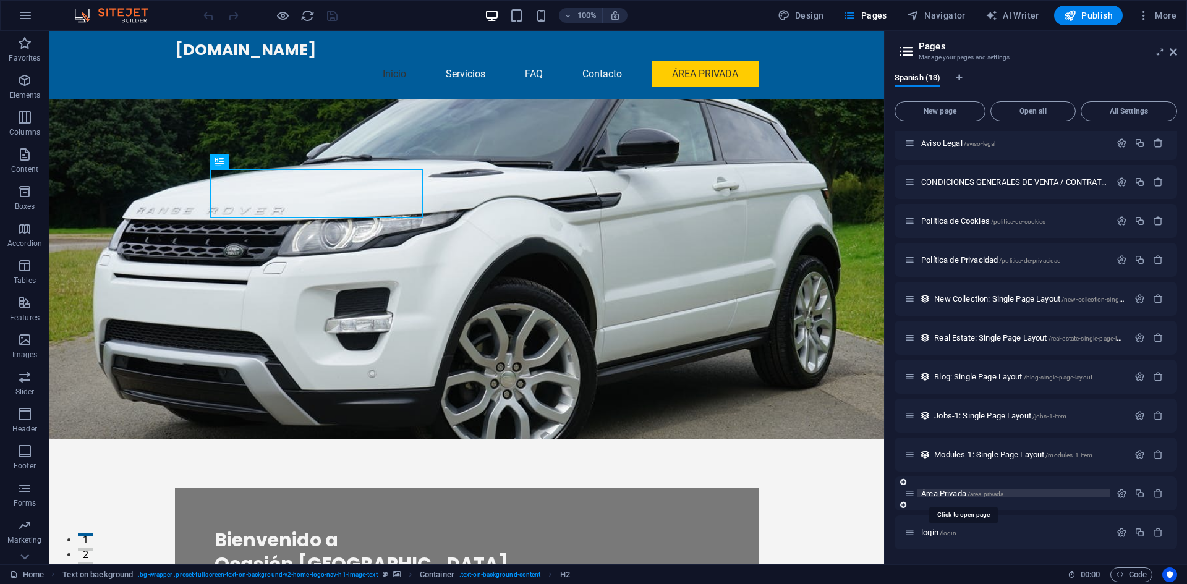
click at [959, 494] on span "Área Privada /area-privada" at bounding box center [962, 493] width 82 height 9
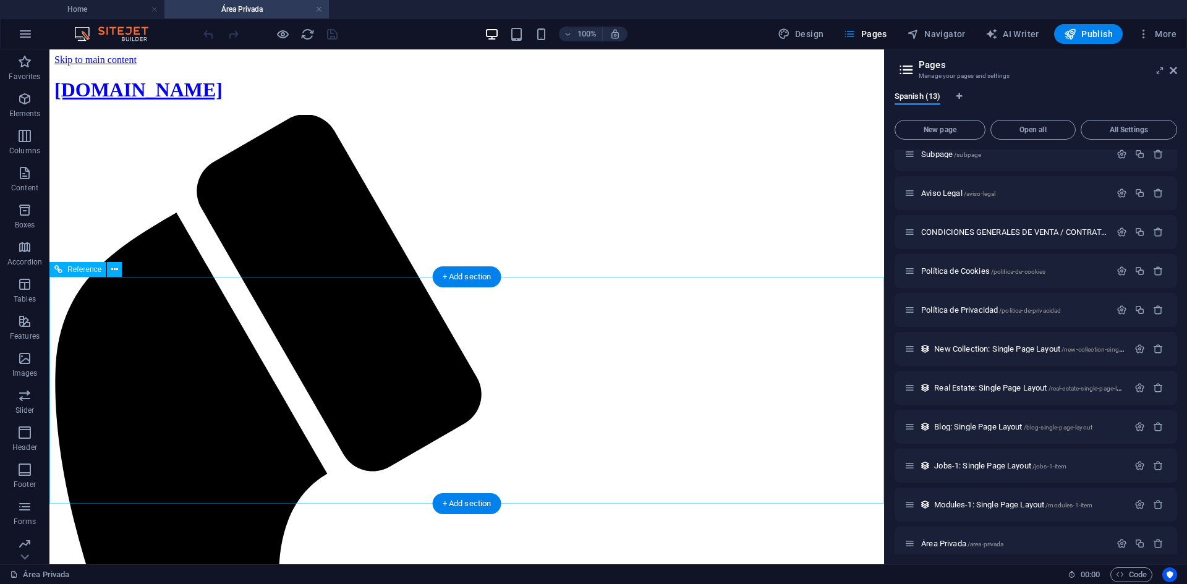
scroll to position [0, 0]
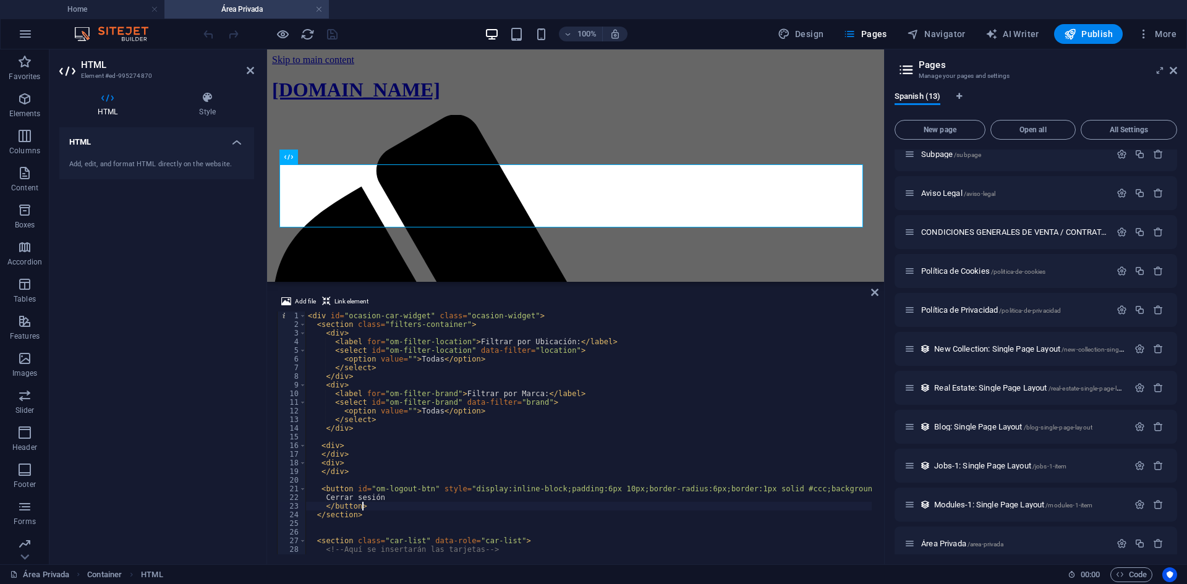
click at [525, 509] on div "< div id = "ocasion-car-widget" class = "ocasion-widget" > < section class = "f…" at bounding box center [615, 441] width 621 height 258
type textarea "</button>"
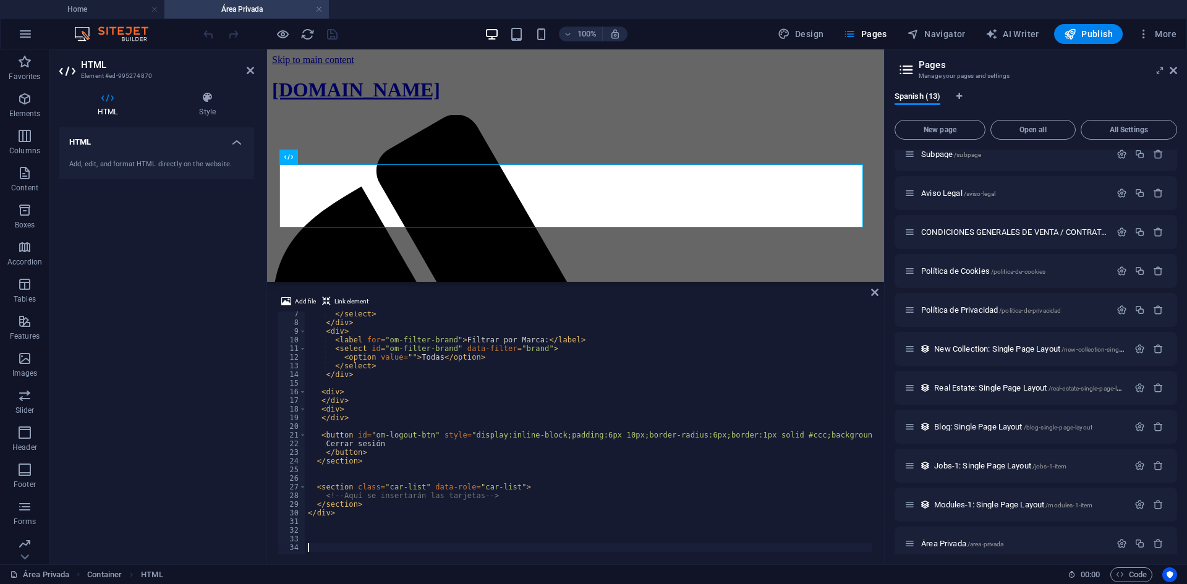
type textarea "</script>"
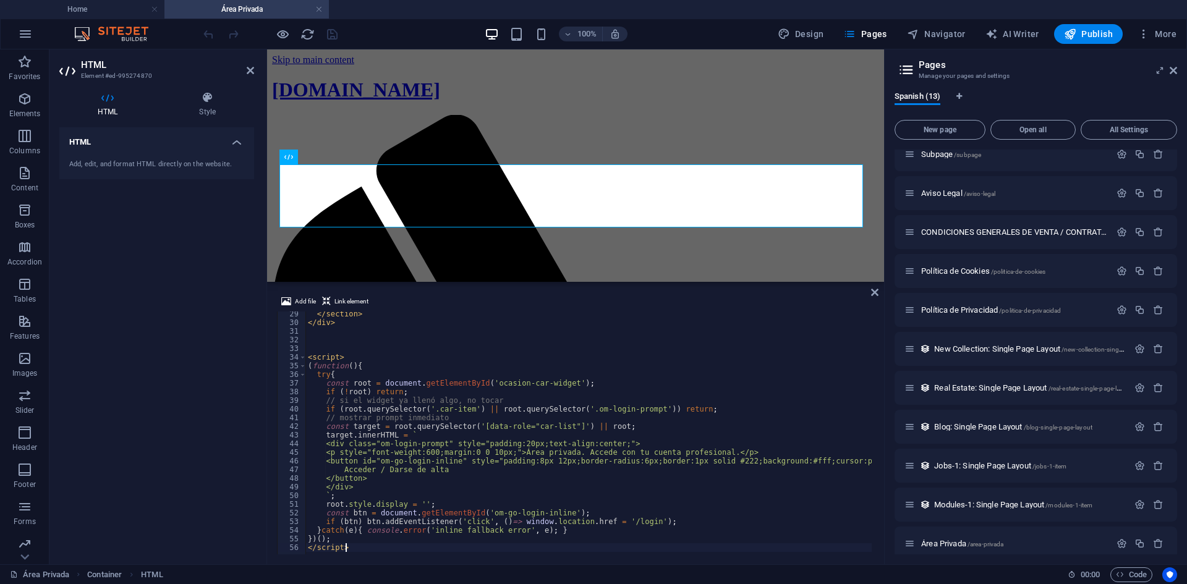
scroll to position [244, 0]
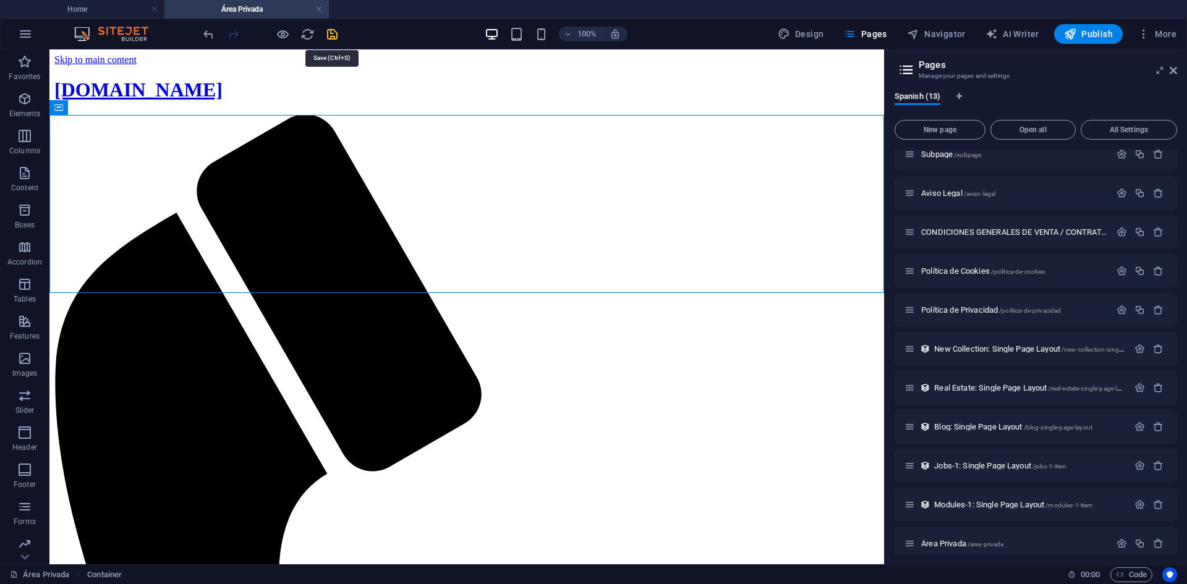
click at [337, 33] on icon "save" at bounding box center [332, 34] width 14 height 14
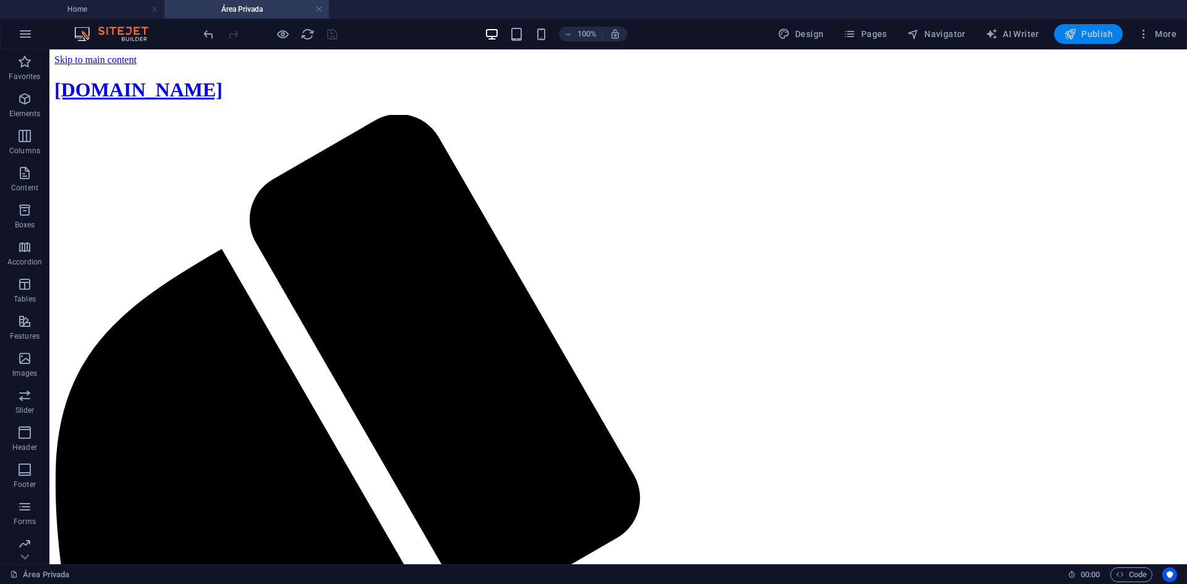
click at [1090, 37] on span "Publish" at bounding box center [1088, 34] width 49 height 12
